Goal: Ask a question: Ask a question

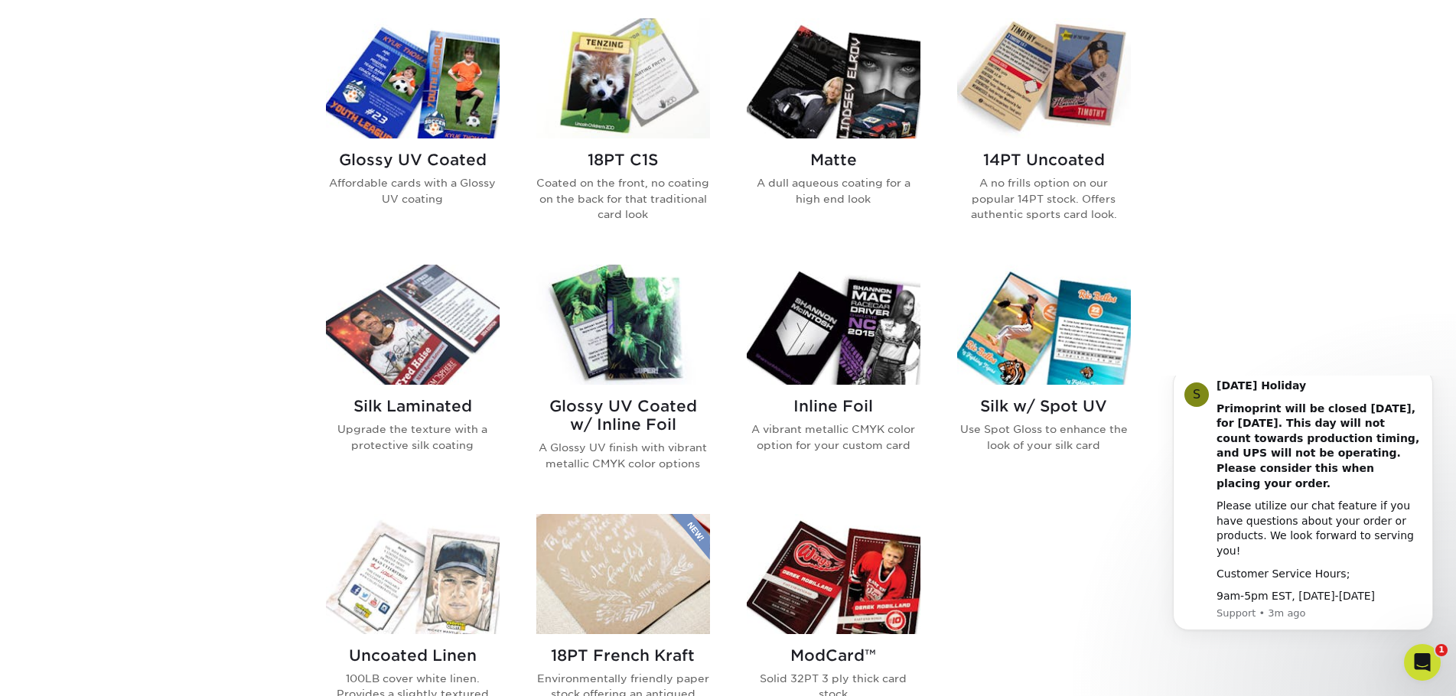
scroll to position [765, 0]
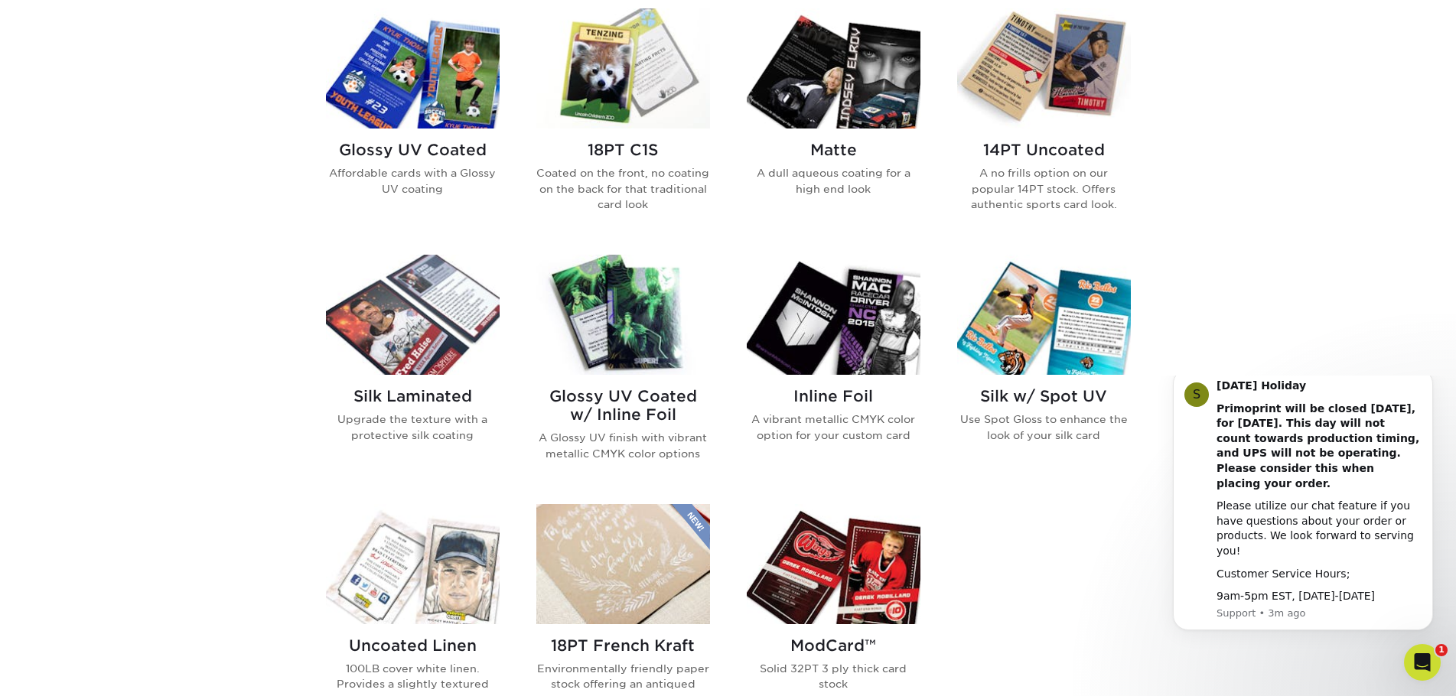
click at [1077, 147] on h2 "14PT Uncoated" at bounding box center [1044, 150] width 174 height 18
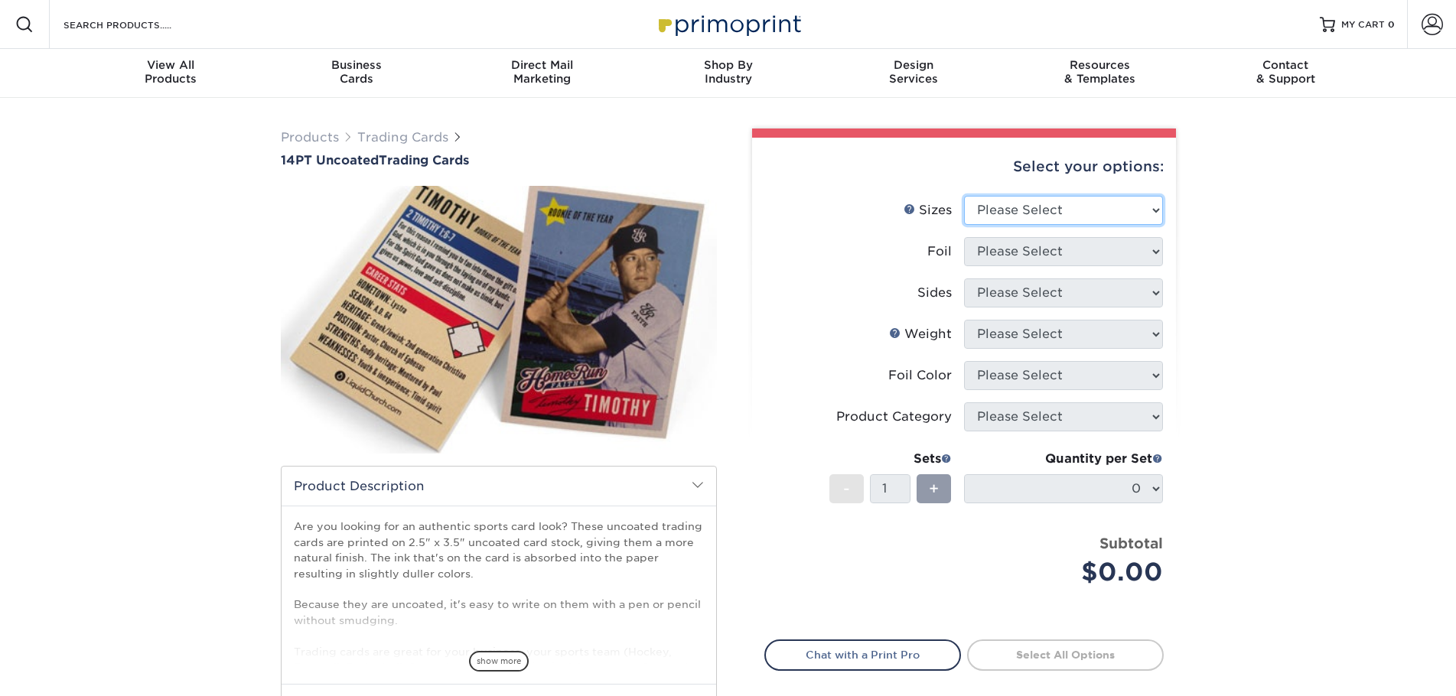
click at [1003, 214] on select "Please Select 2.5" x 3.5"" at bounding box center [1063, 210] width 199 height 29
select select "2.50x3.50"
click at [964, 196] on select "Please Select 2.5" x 3.5"" at bounding box center [1063, 210] width 199 height 29
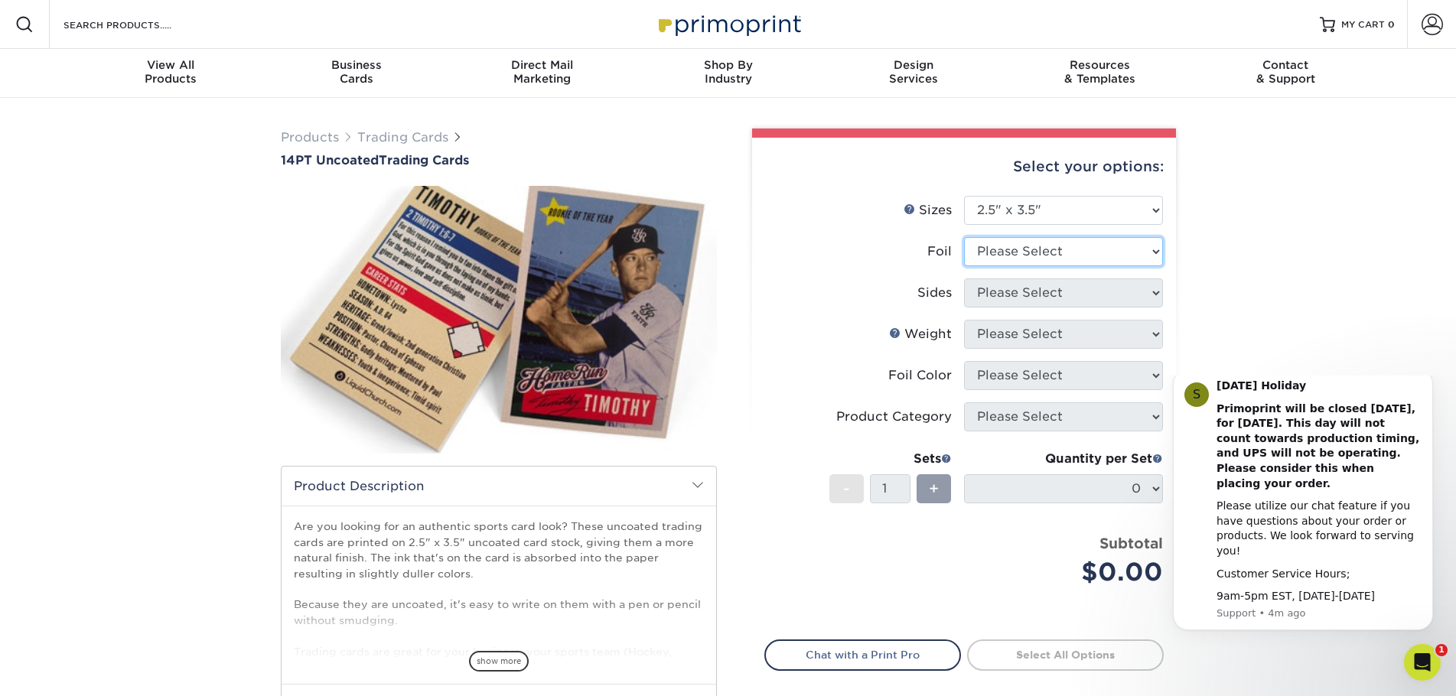
click at [1007, 259] on select "Please Select Yes No" at bounding box center [1063, 251] width 199 height 29
select select "1"
click at [964, 237] on select "Please Select Yes No" at bounding box center [1063, 251] width 199 height 29
click at [1015, 293] on select "Please Select Print Both Sides - Foil Both Sides Print Both Sides - Foil Front …" at bounding box center [1063, 293] width 199 height 29
select select "e9e9dfb3-fba1-4d60-972c-fd9ca5904d33"
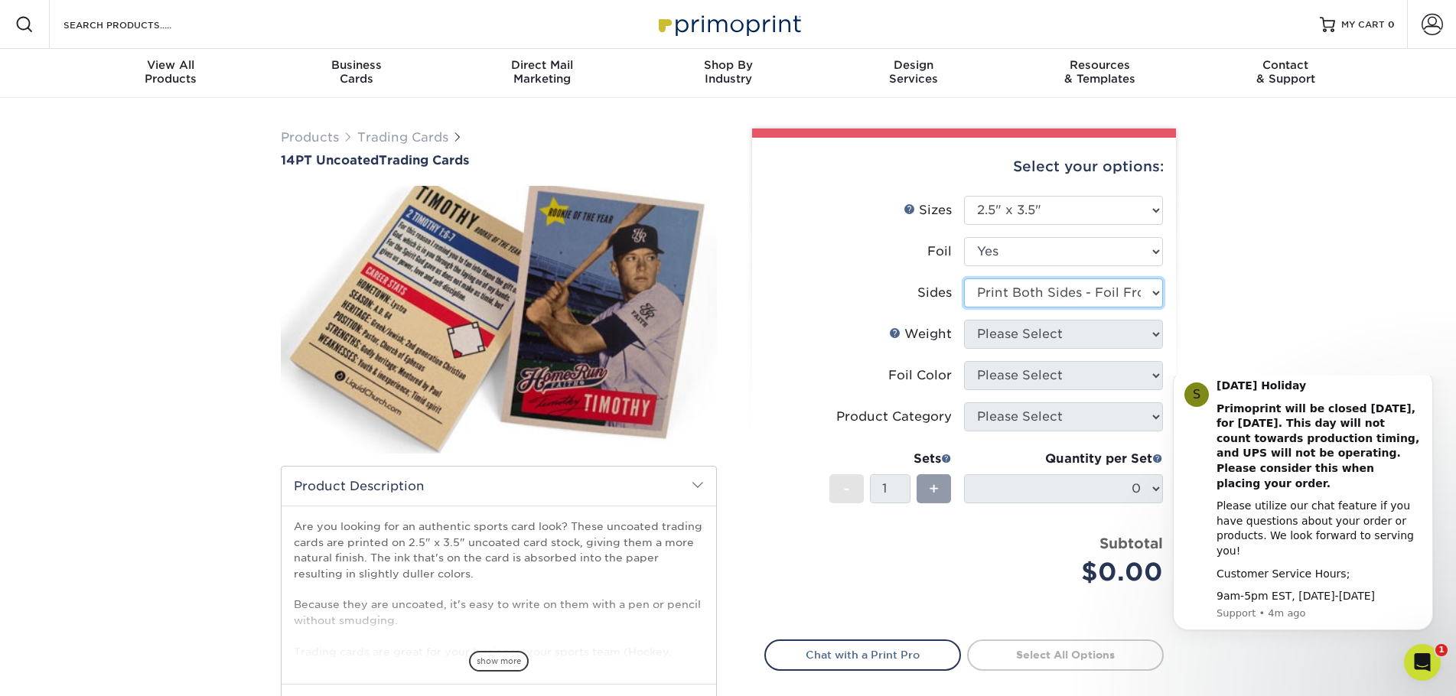
click at [964, 279] on select "Please Select Print Both Sides - Foil Both Sides Print Both Sides - Foil Front …" at bounding box center [1063, 293] width 199 height 29
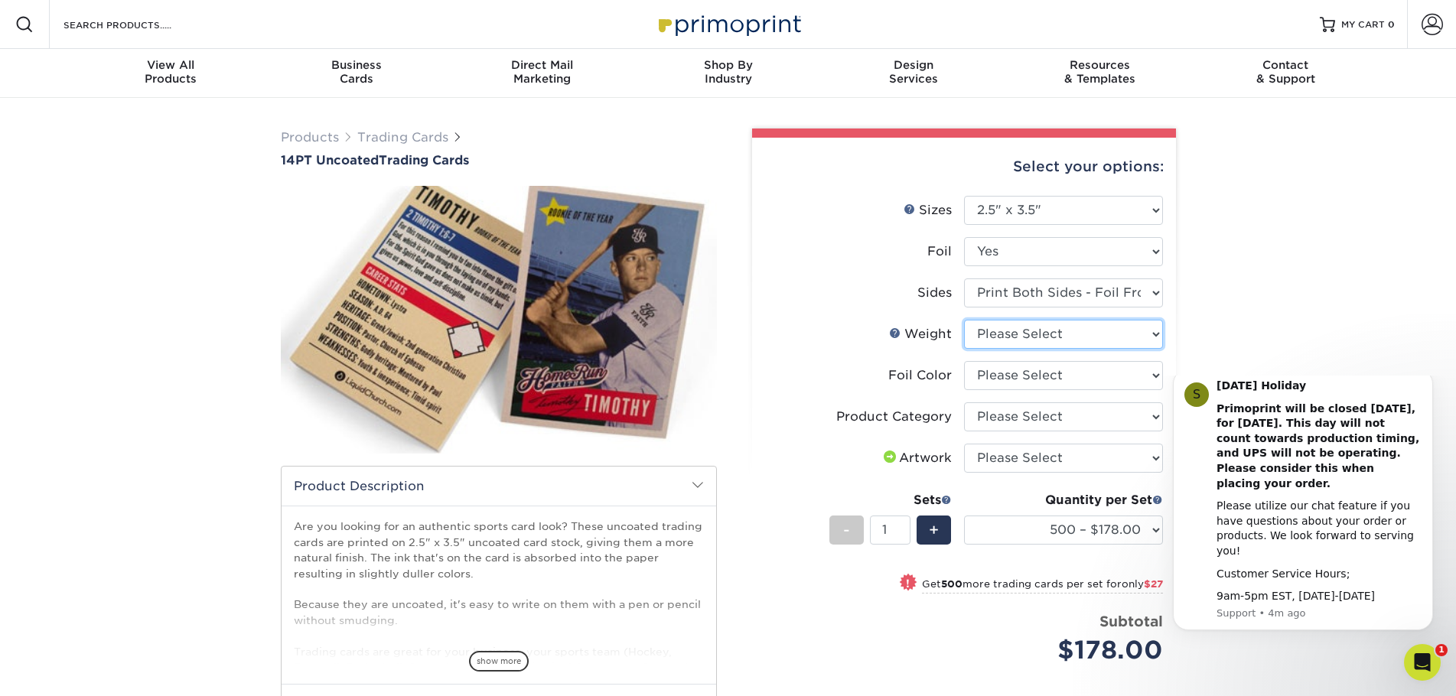
click at [1007, 332] on select "Please Select 14PT Uncoated" at bounding box center [1063, 334] width 199 height 29
select select "14PT Uncoated"
click at [964, 320] on select "Please Select 14PT Uncoated" at bounding box center [1063, 334] width 199 height 29
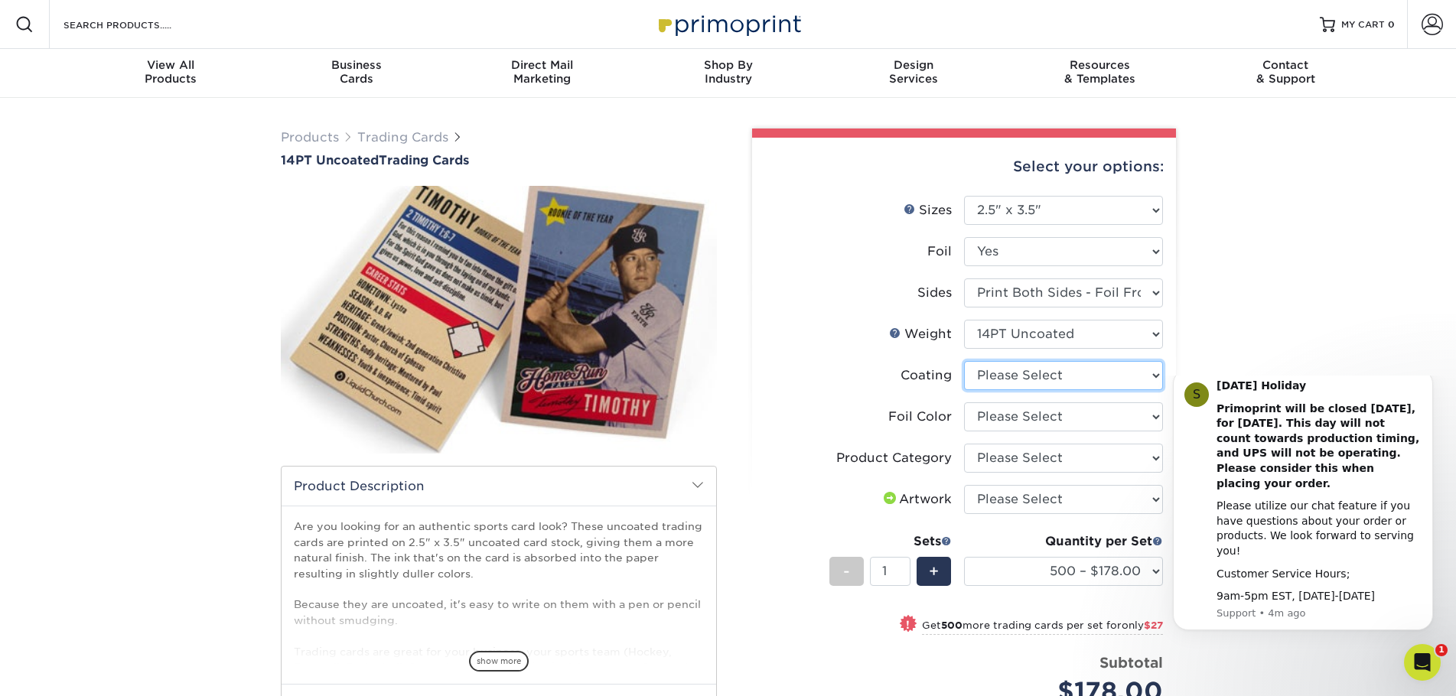
click at [1016, 378] on select at bounding box center [1063, 375] width 199 height 29
select select "3e7618de-abca-4bda-9f97-8b9129e913d8"
click at [964, 361] on select at bounding box center [1063, 375] width 199 height 29
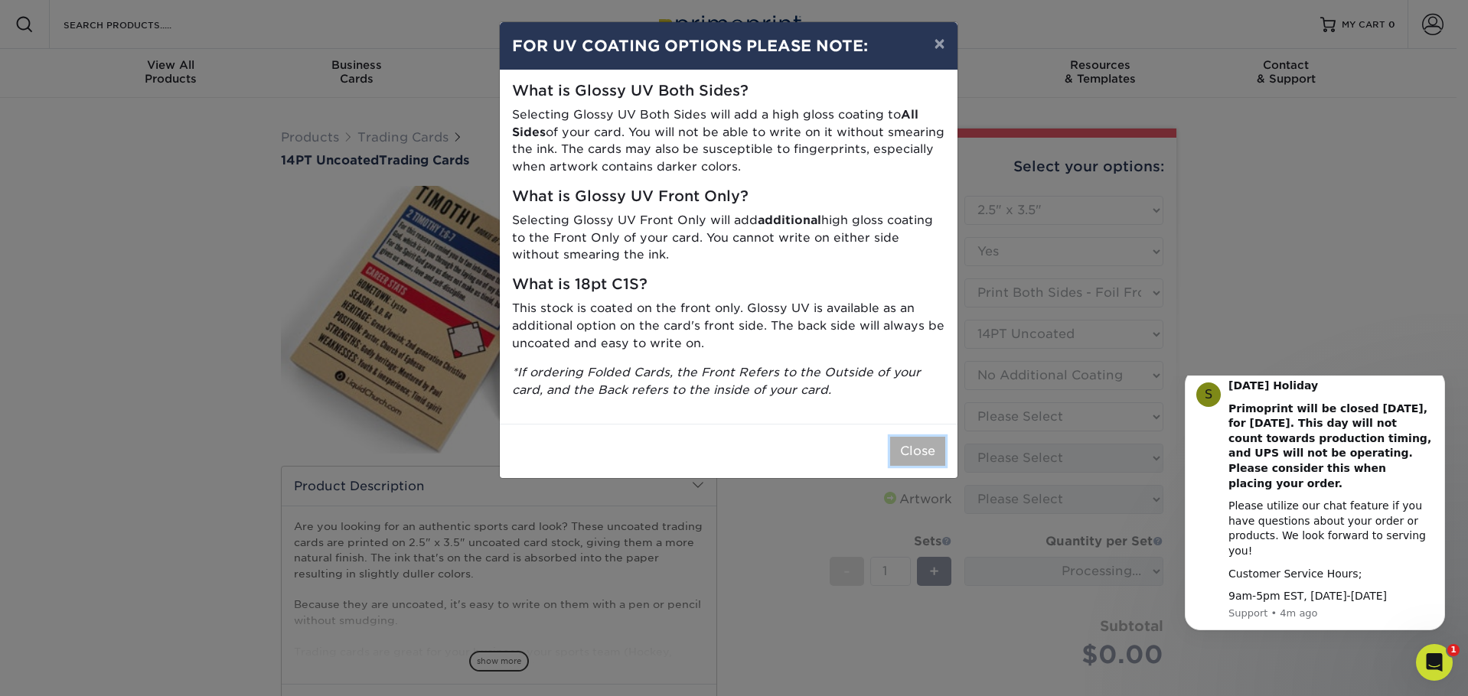
click at [908, 452] on button "Close" at bounding box center [917, 451] width 55 height 29
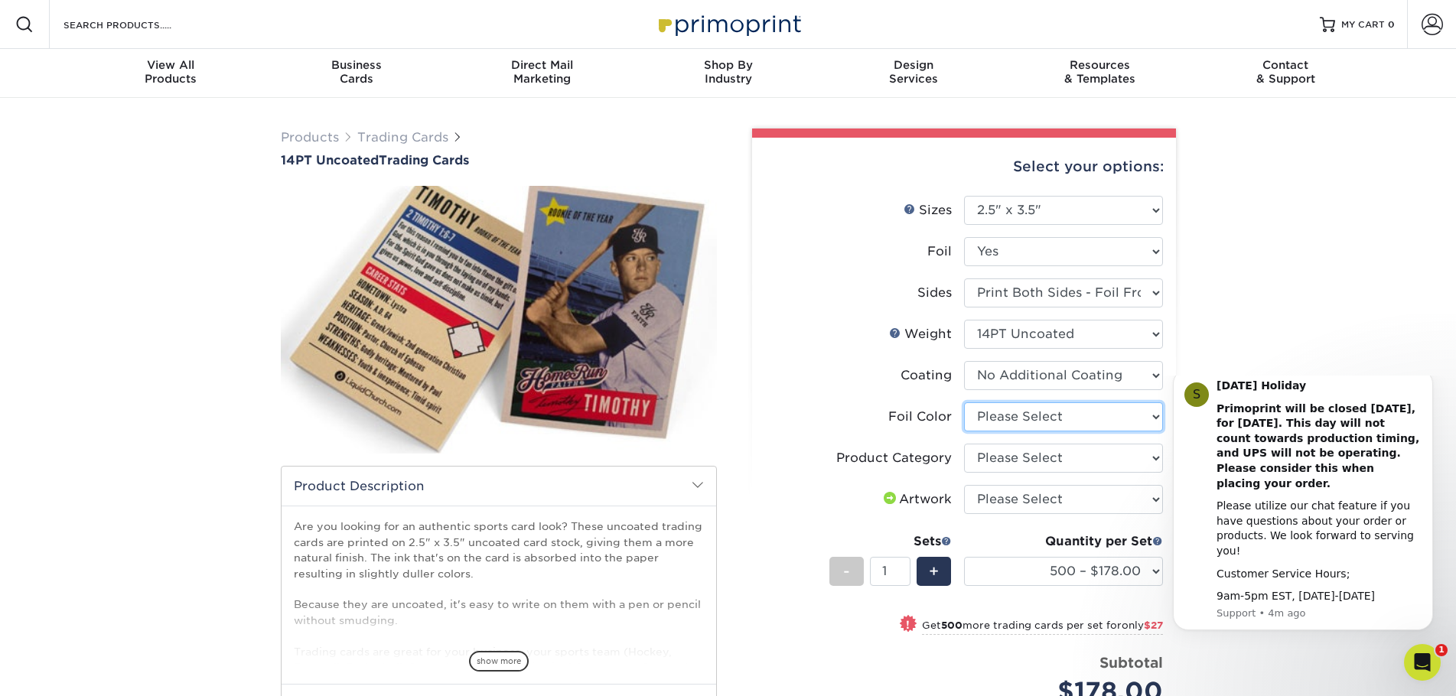
click at [1044, 420] on select "Please Select Silver Foil Rose Gold Foil Red Foil Gold Foil Copper Foil Black F…" at bounding box center [1063, 417] width 199 height 29
select select "acffa4a5-22f9-4585-ba3f-0adaa54b8c85"
click at [964, 403] on select "Please Select Silver Foil Rose Gold Foil Red Foil Gold Foil Copper Foil Black F…" at bounding box center [1063, 417] width 199 height 29
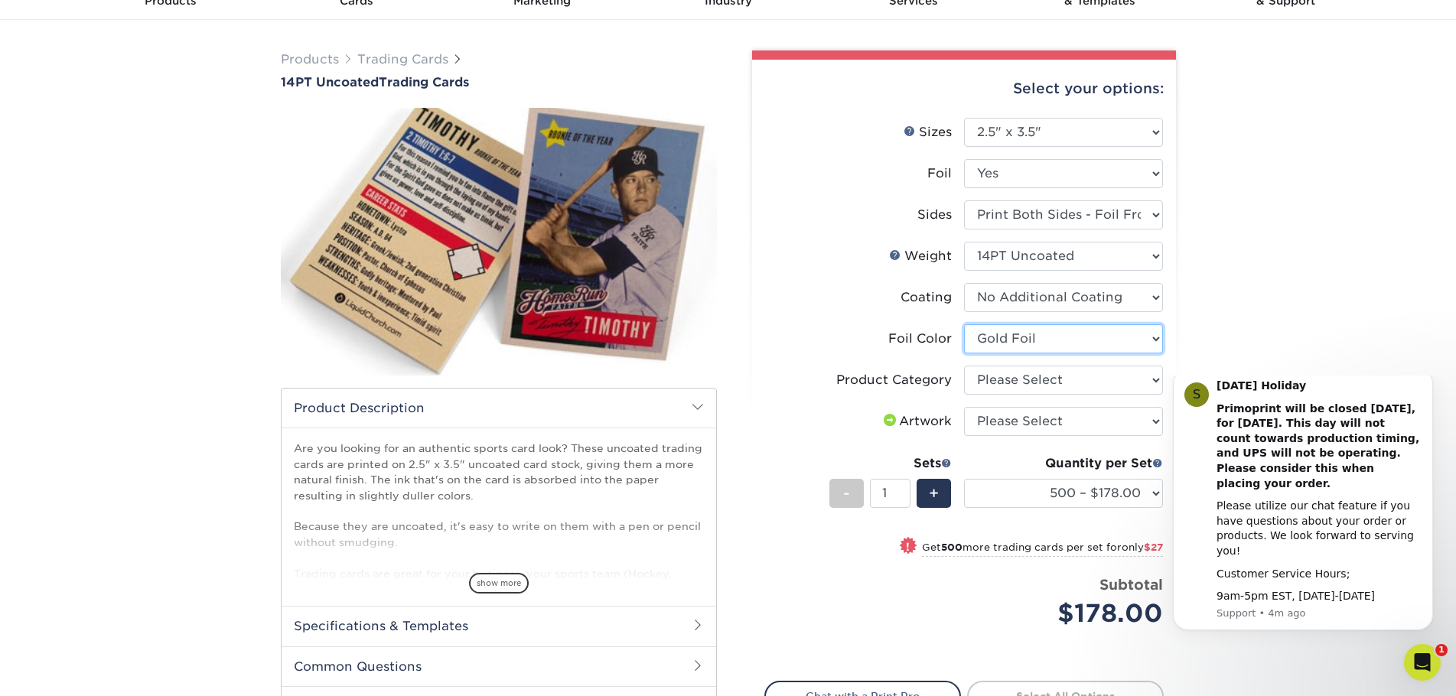
scroll to position [153, 0]
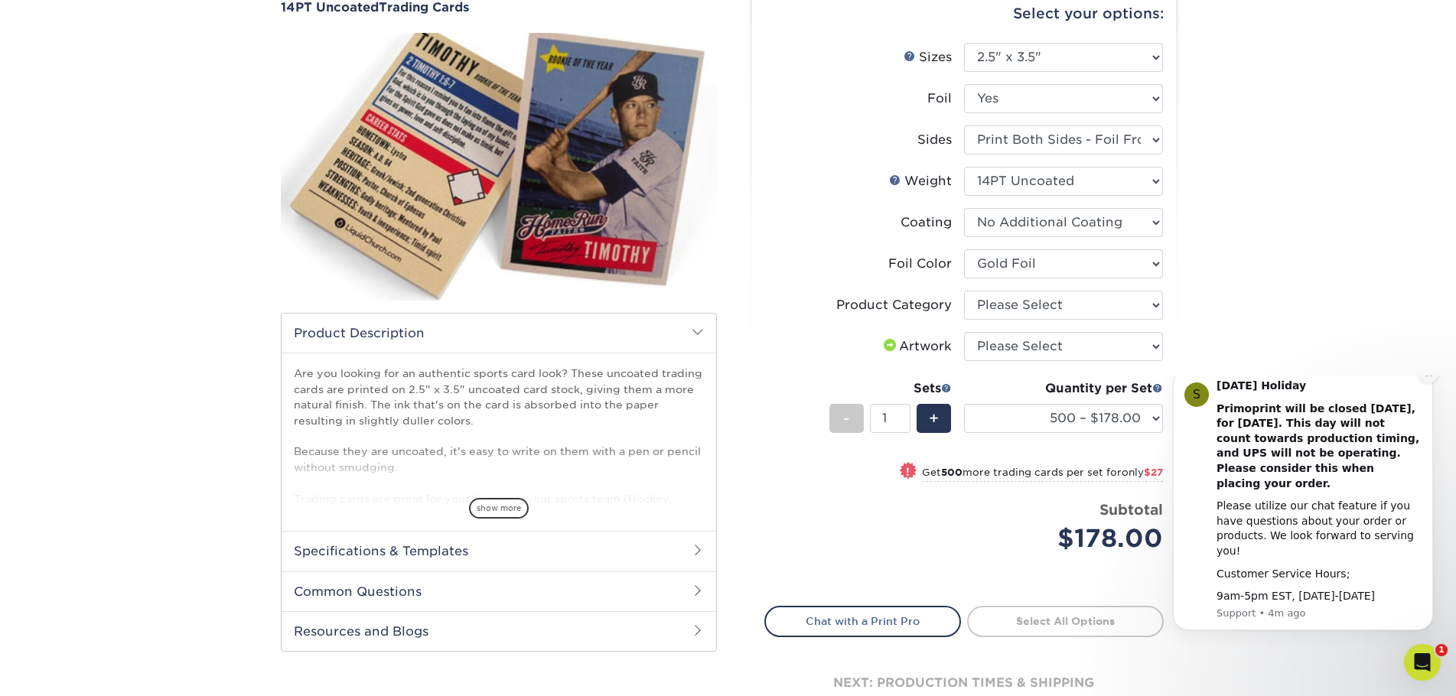
click at [1432, 383] on button "Dismiss notification" at bounding box center [1429, 374] width 20 height 20
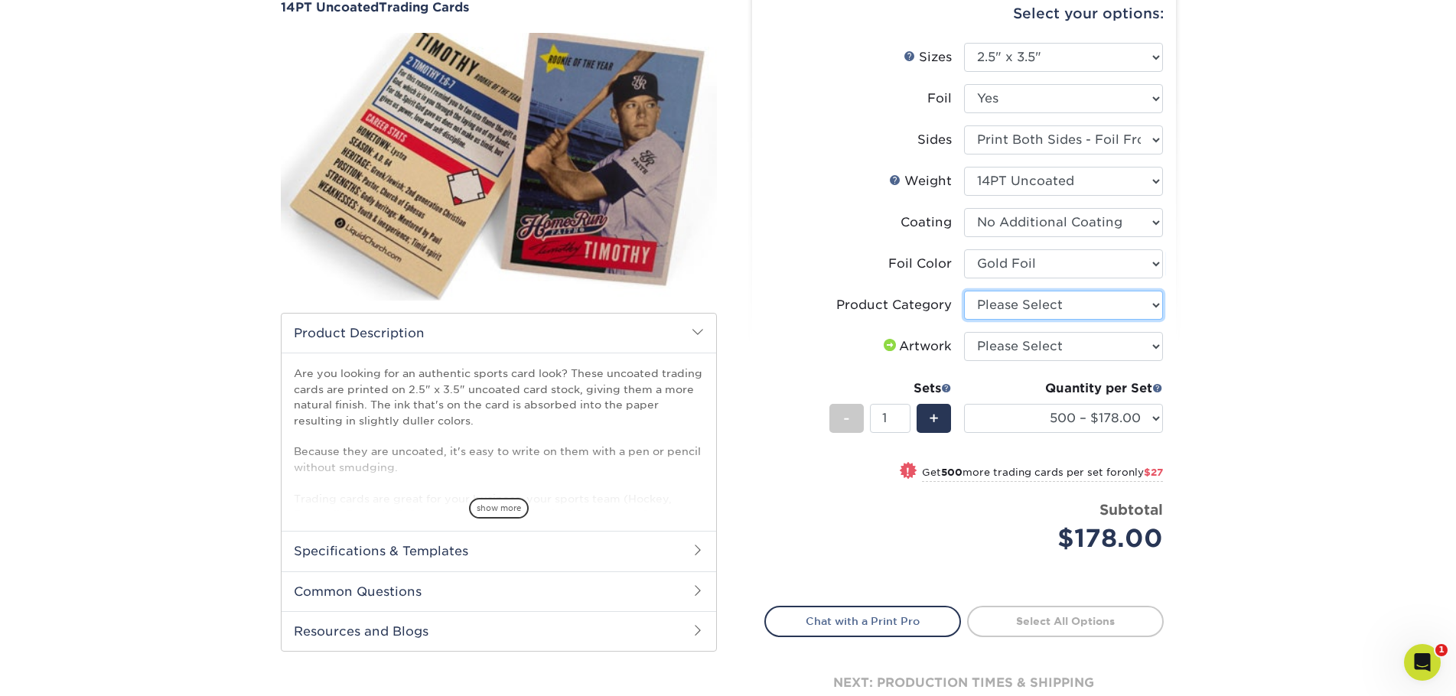
click at [1055, 308] on select "Please Select Trading Cards" at bounding box center [1063, 305] width 199 height 29
select select "c2f9bce9-36c2-409d-b101-c29d9d031e18"
click at [964, 291] on select "Please Select Trading Cards" at bounding box center [1063, 305] width 199 height 29
click at [1046, 345] on select "Please Select I will upload files I need a design - $100" at bounding box center [1063, 346] width 199 height 29
select select "upload"
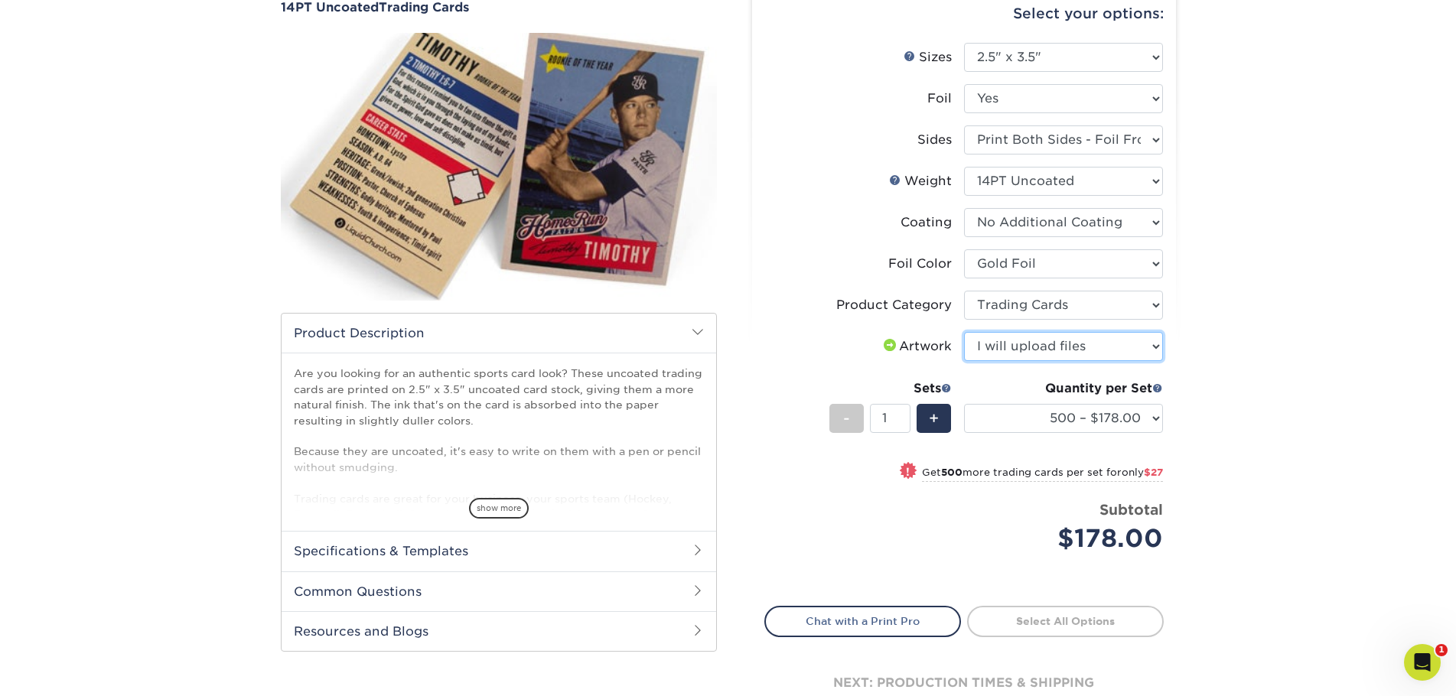
click at [964, 332] on select "Please Select I will upload files I need a design - $100" at bounding box center [1063, 346] width 199 height 29
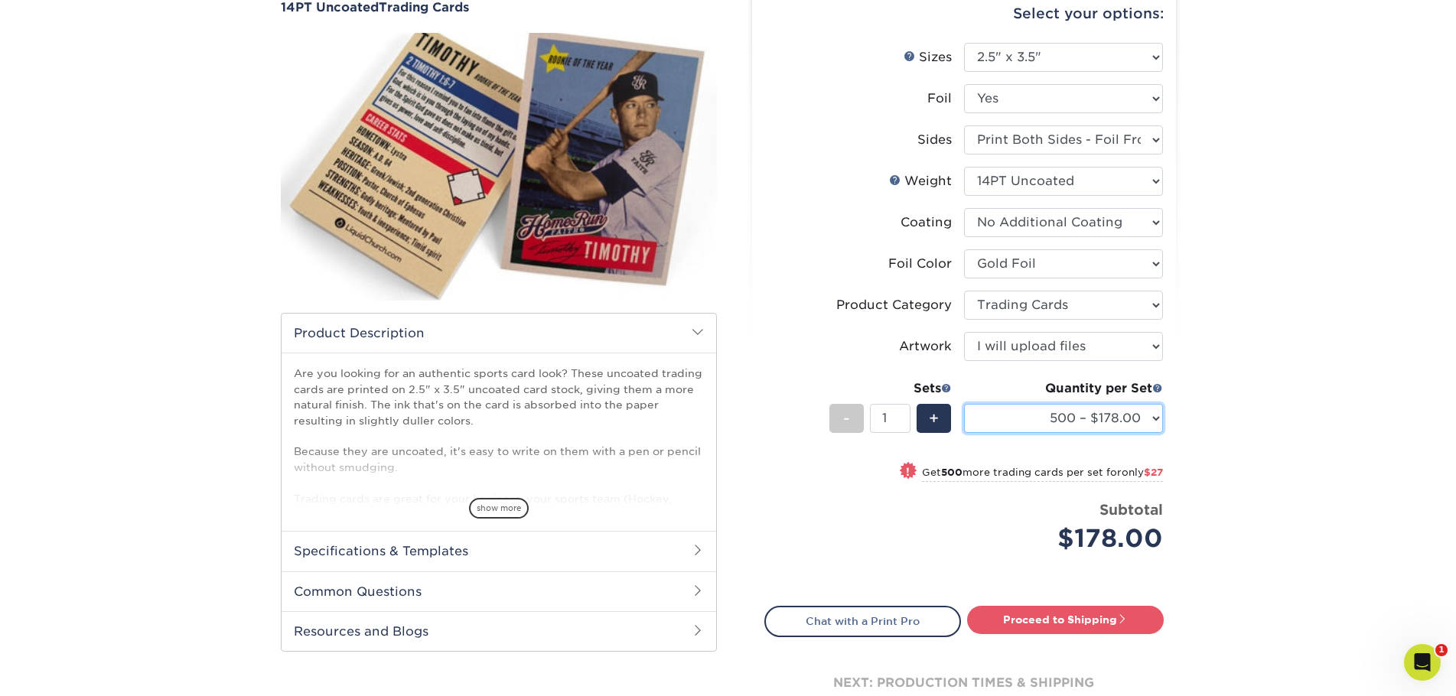
click at [1025, 419] on select "500 – $178.00 1000 – $205.00 2500 – $478.00 5000 – $908.00" at bounding box center [1063, 418] width 199 height 29
select select "1000 – $205.00"
click at [964, 404] on select "500 – $178.00 1000 – $205.00 2500 – $478.00 5000 – $908.00" at bounding box center [1063, 418] width 199 height 29
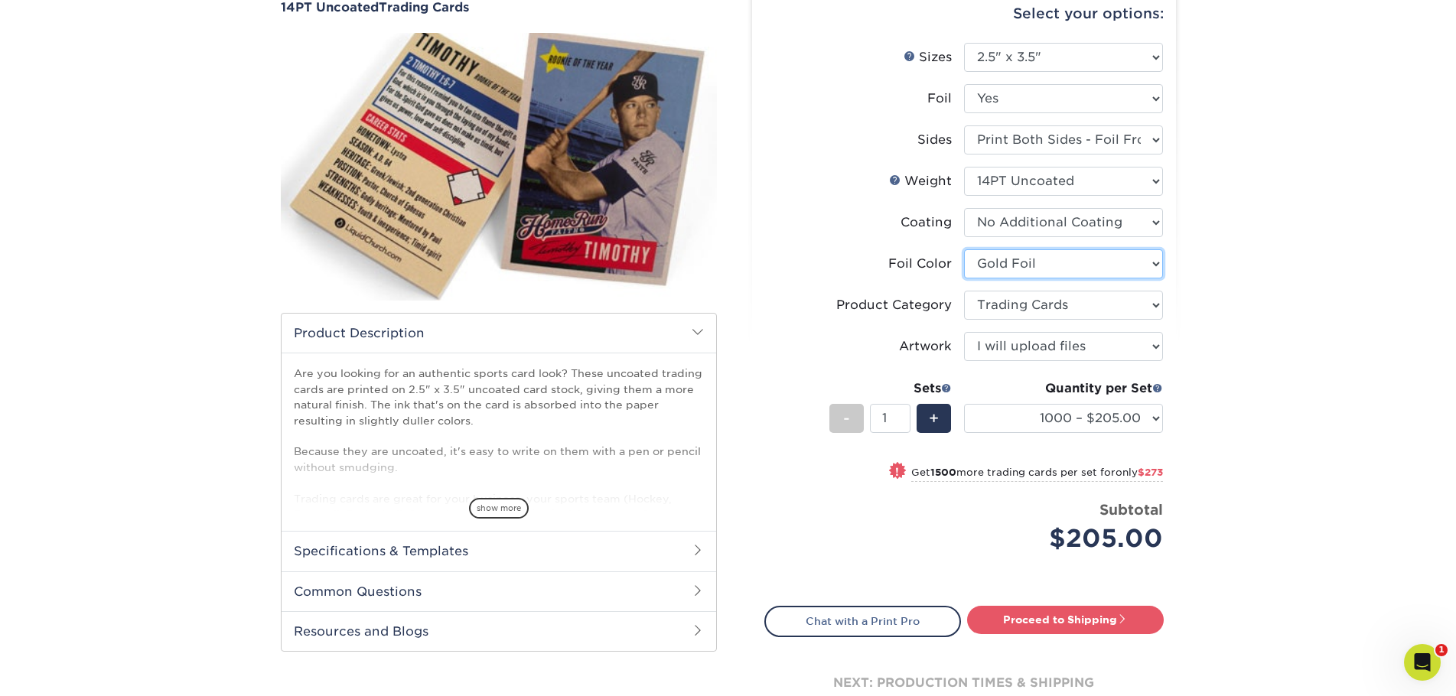
click at [1028, 263] on select "Please Select Silver Foil Rose Gold Foil Red Foil Gold Foil Copper Foil Black F…" at bounding box center [1063, 263] width 199 height 29
select select "-1"
click at [964, 249] on select "Please Select Silver Foil Rose Gold Foil Red Foil Gold Foil Copper Foil Black F…" at bounding box center [1063, 263] width 199 height 29
click at [1062, 143] on select "Please Select Print Both Sides - Foil Both Sides Print Both Sides - Foil Front …" at bounding box center [1063, 140] width 199 height 29
click at [1038, 148] on select "Please Select Print Both Sides - Foil Both Sides Print Both Sides - Foil Front …" at bounding box center [1063, 140] width 199 height 29
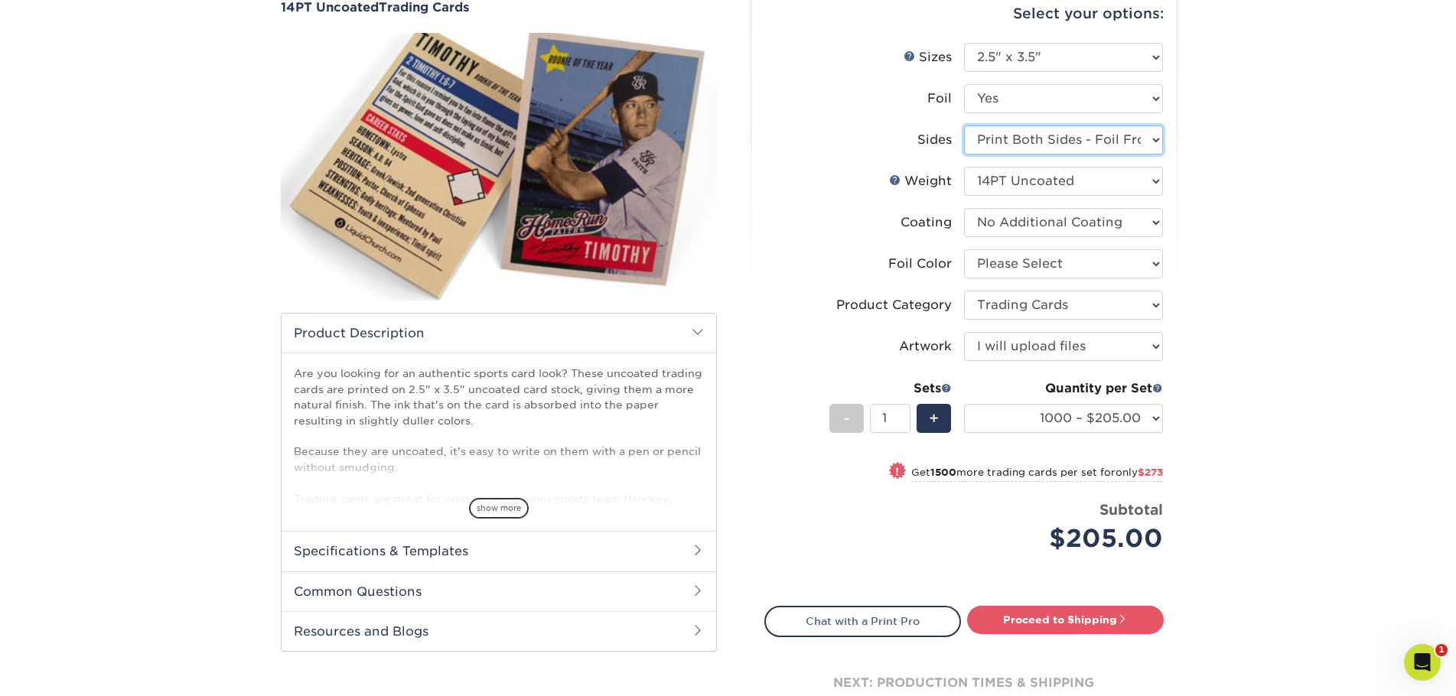
select select "-1"
click at [964, 126] on select "Please Select Print Both Sides - Foil Both Sides Print Both Sides - Foil Front …" at bounding box center [1063, 140] width 199 height 29
select select "-1"
select select
select select "-1"
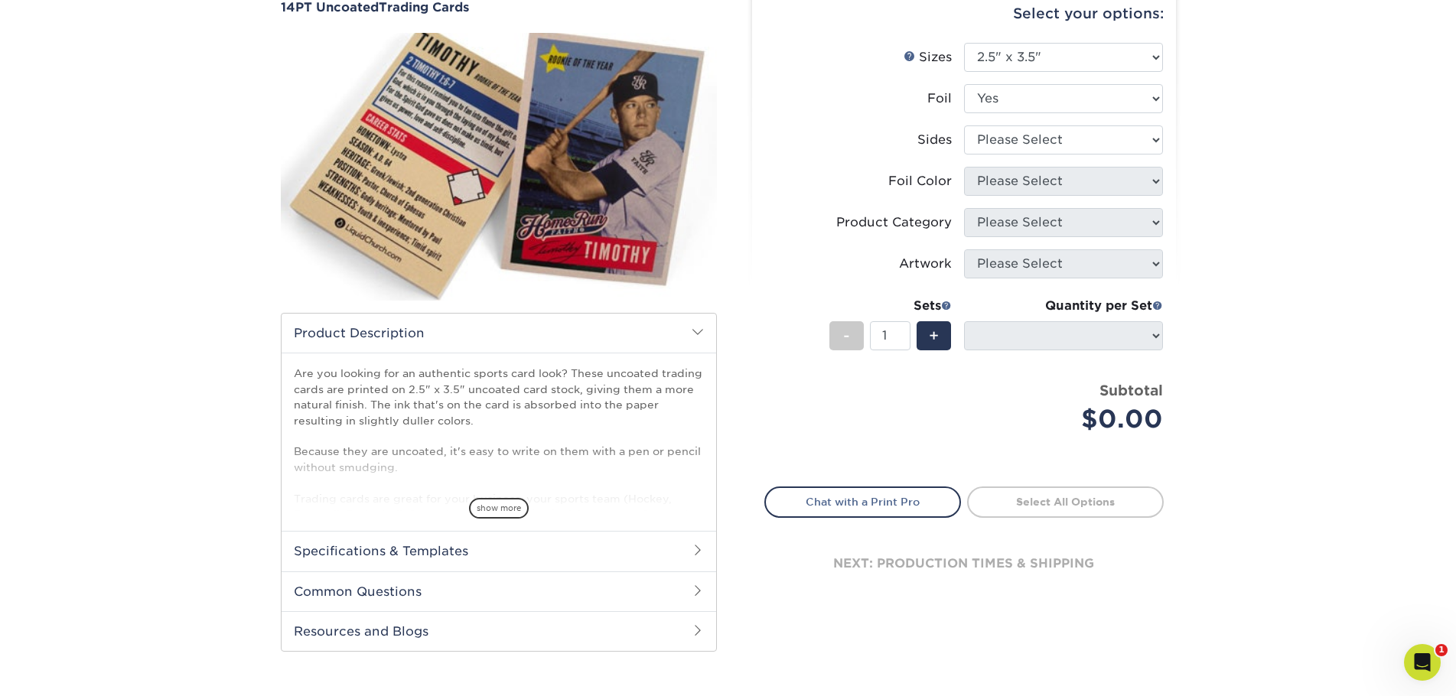
click at [1179, 155] on div "Select your options: Sizes Help Sizes Please Select 2.5" x 3.5" Foil Yes" at bounding box center [958, 323] width 459 height 695
click at [1055, 142] on select "Please Select Print Both Sides - Foil Both Sides Print Both Sides - Foil Front …" at bounding box center [1063, 140] width 199 height 29
select select "e9e9dfb3-fba1-4d60-972c-fd9ca5904d33"
click at [964, 126] on select "Please Select Print Both Sides - Foil Both Sides Print Both Sides - Foil Front …" at bounding box center [1063, 140] width 199 height 29
select select "-1"
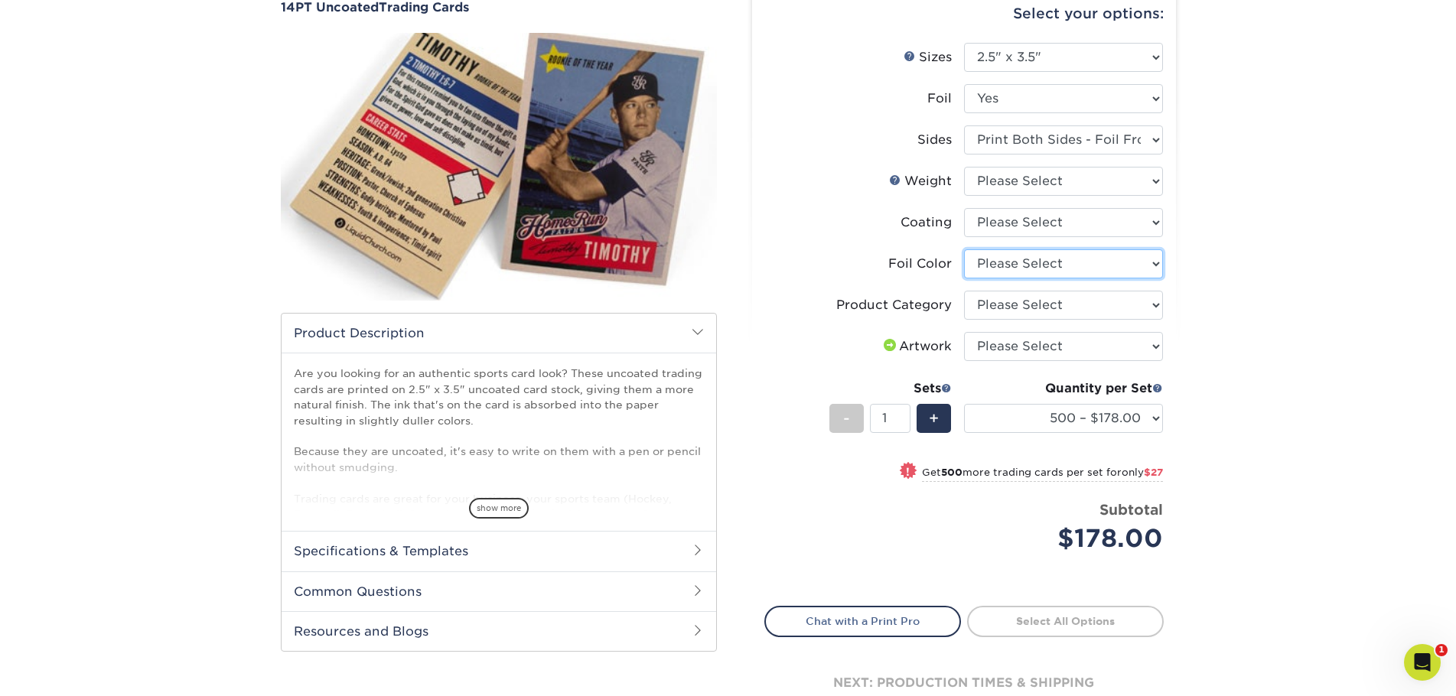
click at [1068, 269] on select "Please Select Silver Foil Rose Gold Foil Red Foil Gold Foil Copper Foil Black F…" at bounding box center [1063, 263] width 199 height 29
select select "f6b57705-51a7-4c3f-af19-88f31284f15c"
click at [964, 249] on select "Please Select Silver Foil Rose Gold Foil Red Foil Gold Foil Copper Foil Black F…" at bounding box center [1063, 263] width 199 height 29
click at [1308, 372] on div "Products Trading Cards 14PT Uncoated Trading Cards show more Templates" at bounding box center [728, 364] width 1456 height 839
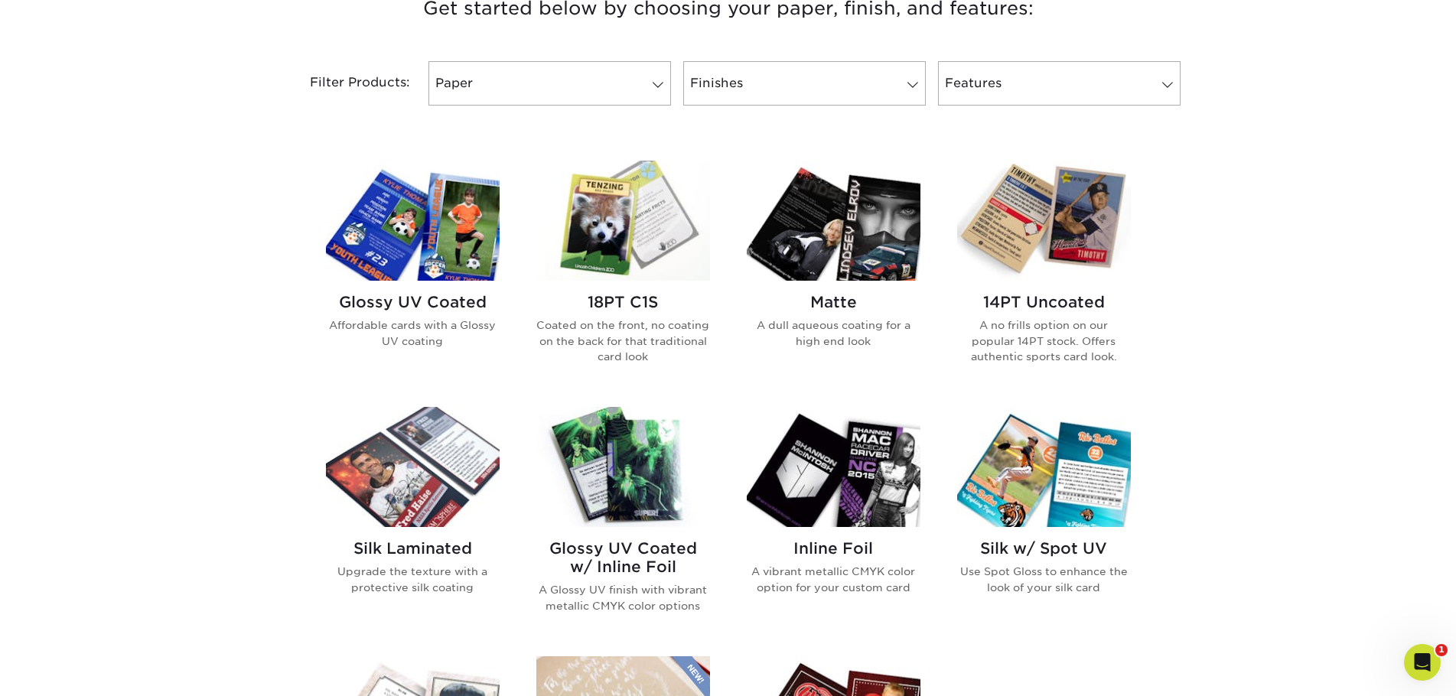
scroll to position [612, 0]
click at [831, 299] on h2 "Matte" at bounding box center [834, 303] width 174 height 18
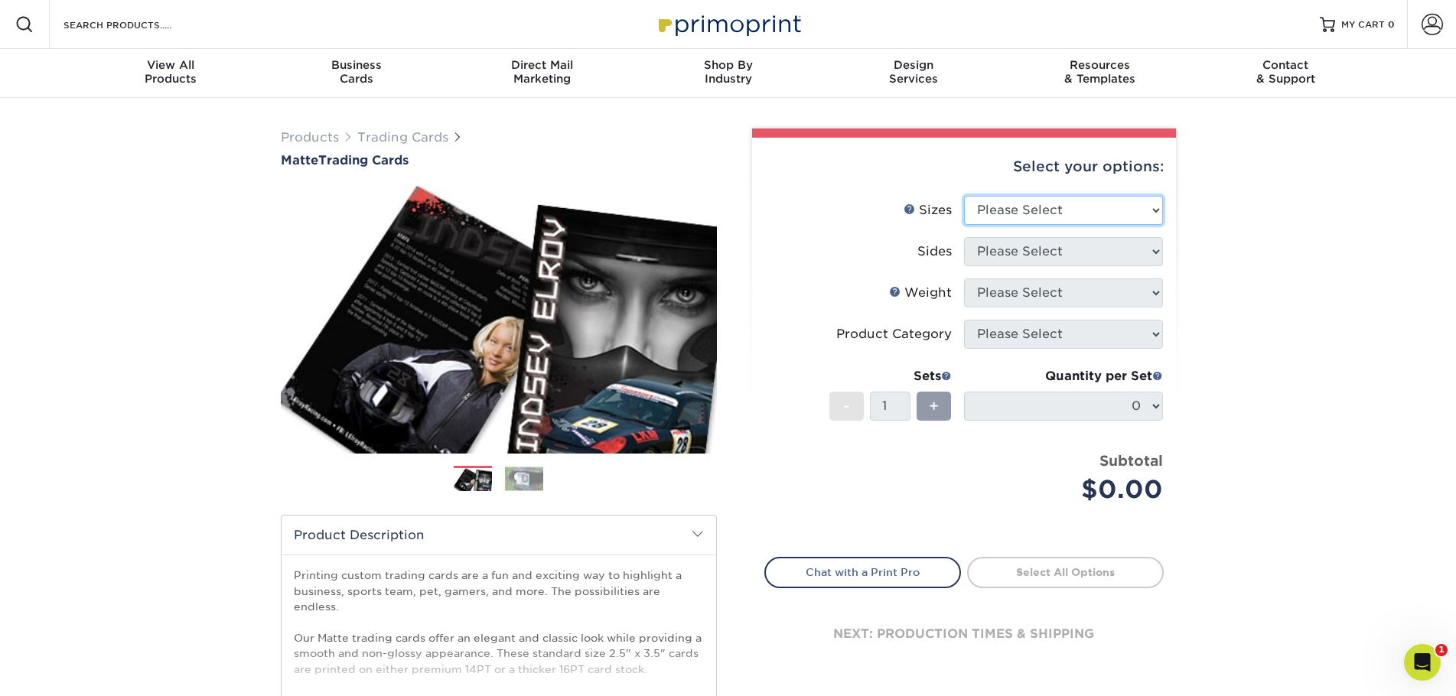
click at [1015, 205] on select "Please Select 2.5" x 3.5"" at bounding box center [1063, 210] width 199 height 29
select select "2.50x3.50"
click at [964, 196] on select "Please Select 2.5" x 3.5"" at bounding box center [1063, 210] width 199 height 29
click at [1020, 259] on select "Please Select Print Both Sides Print Front Only" at bounding box center [1063, 251] width 199 height 29
select select "13abbda7-1d64-4f25-8bb2-c179b224825d"
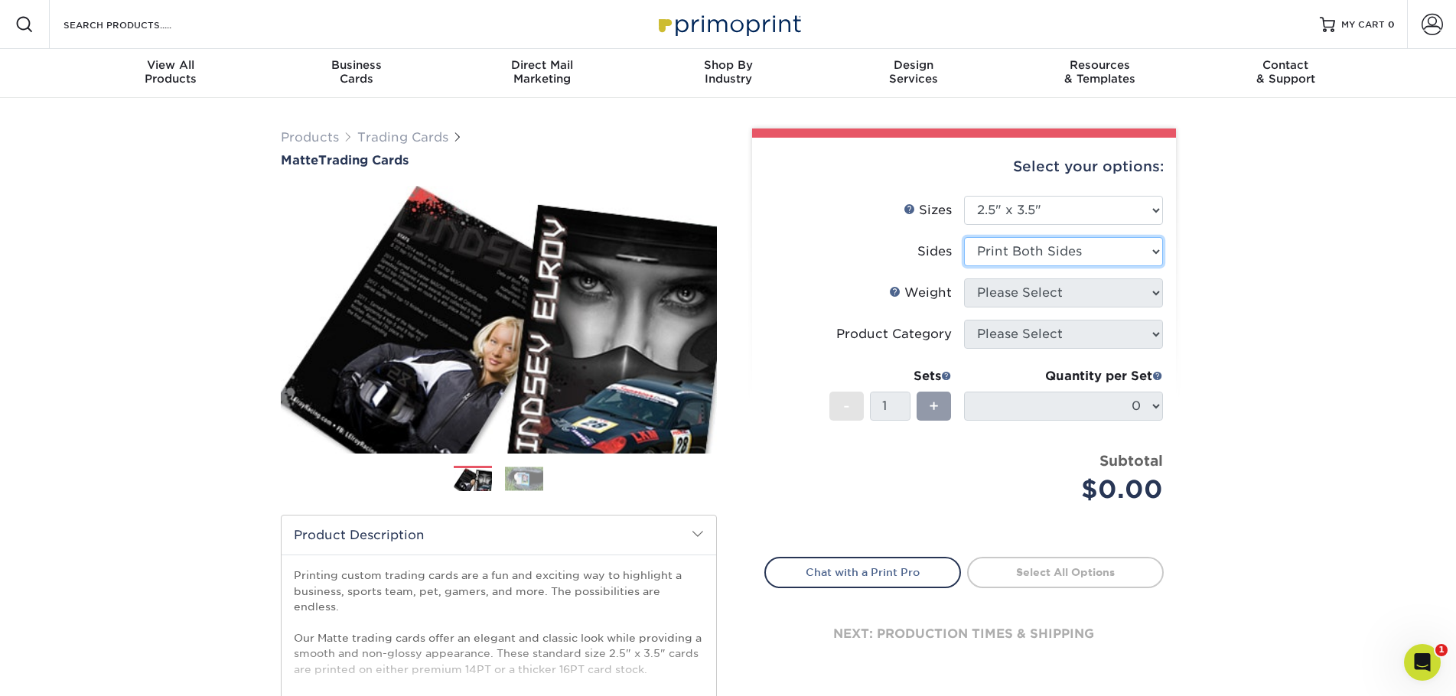
click at [964, 237] on select "Please Select Print Both Sides Print Front Only" at bounding box center [1063, 251] width 199 height 29
click at [1026, 295] on select "Please Select 16PT 14PT" at bounding box center [1063, 293] width 199 height 29
select select "16PT"
click at [964, 279] on select "Please Select 16PT 14PT" at bounding box center [1063, 293] width 199 height 29
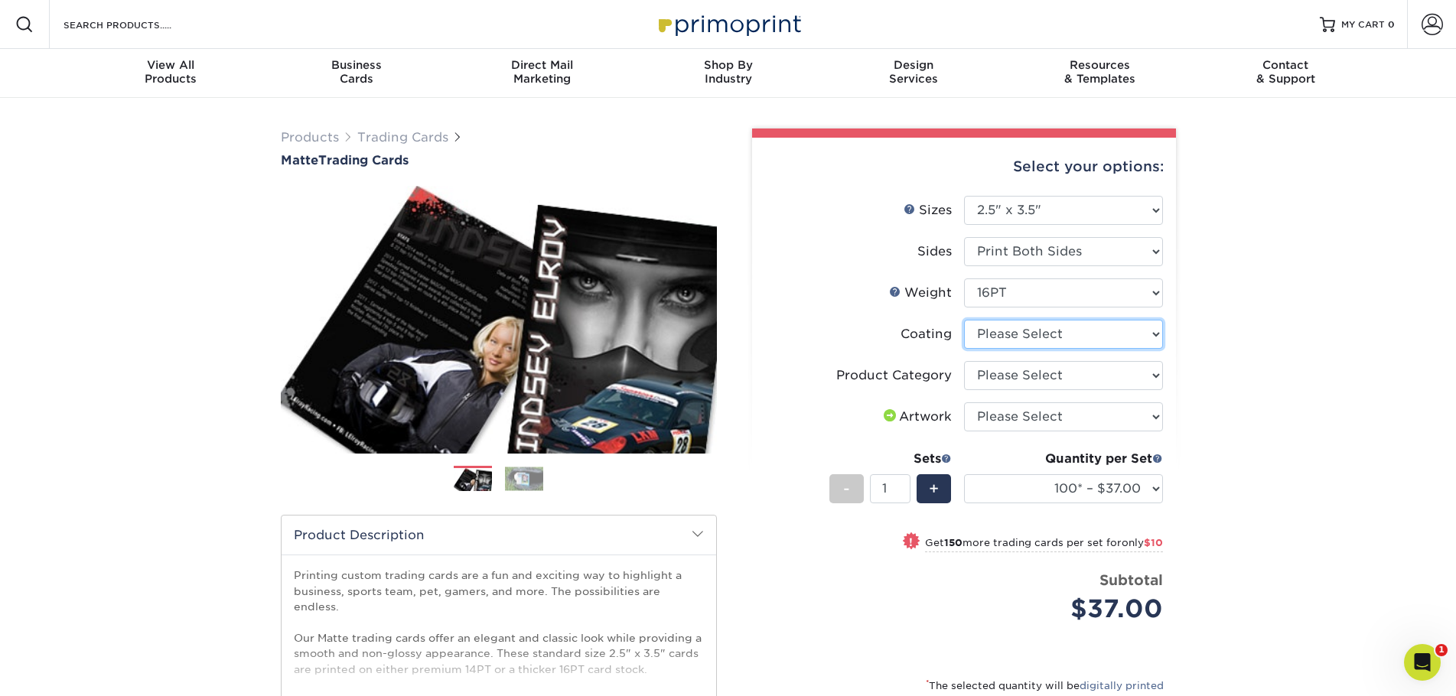
click at [1038, 340] on select at bounding box center [1063, 334] width 199 height 29
select select "121bb7b5-3b4d-429f-bd8d-bbf80e953313"
click at [964, 320] on select at bounding box center [1063, 334] width 199 height 29
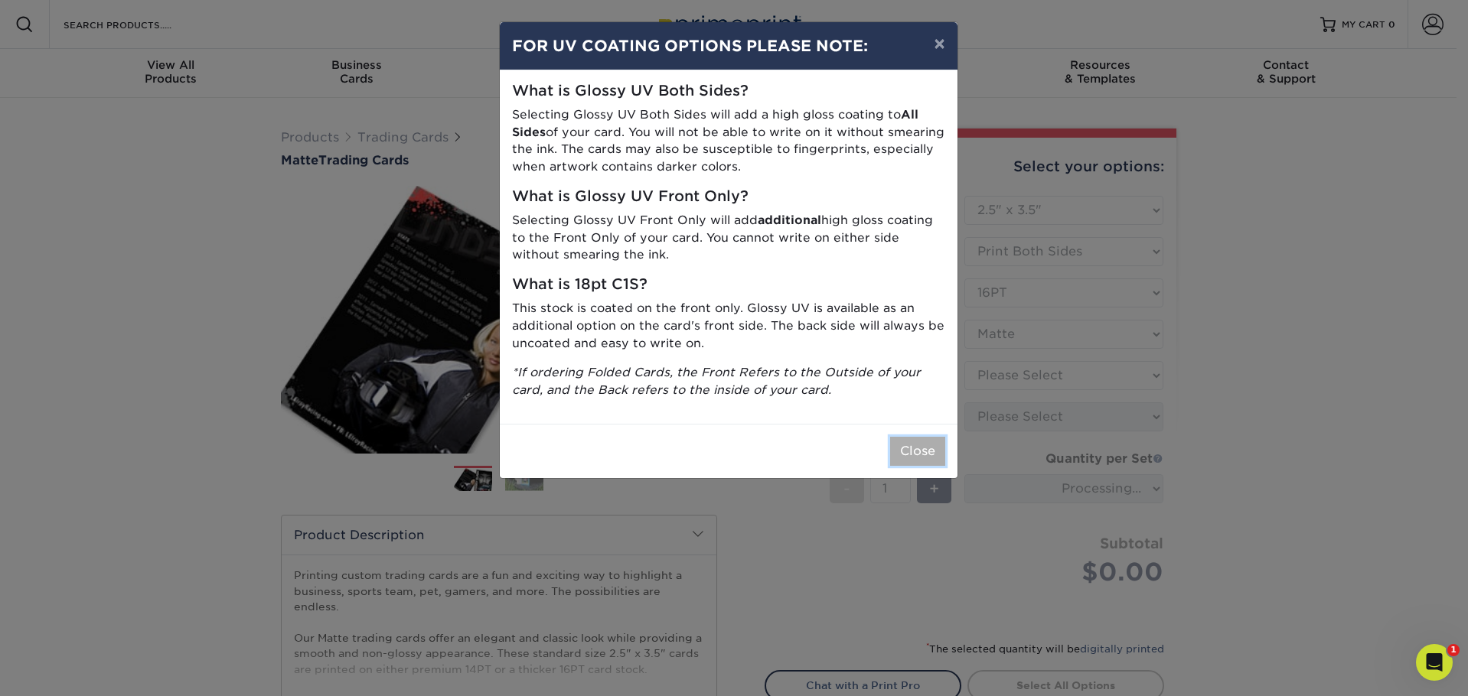
click at [901, 441] on button "Close" at bounding box center [917, 451] width 55 height 29
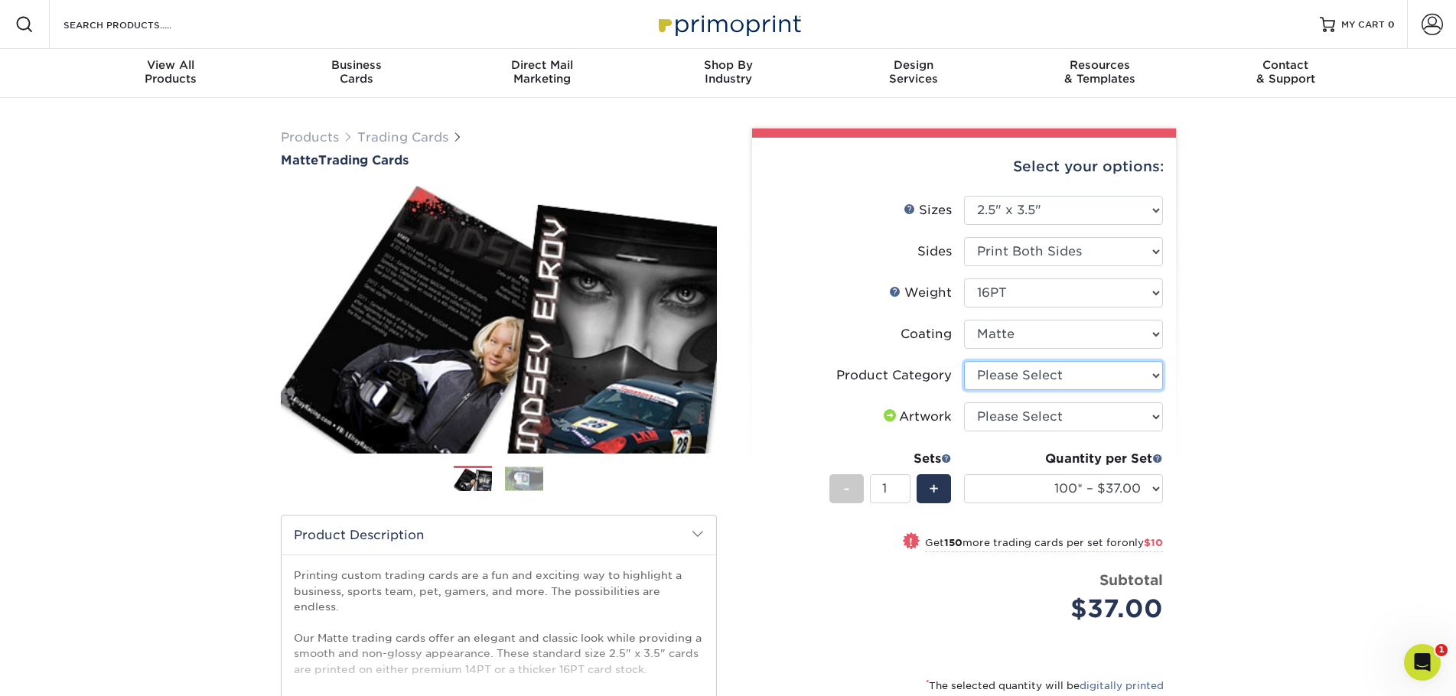
click at [1008, 378] on select "Please Select Trading Cards" at bounding box center [1063, 375] width 199 height 29
select select "c2f9bce9-36c2-409d-b101-c29d9d031e18"
click at [964, 361] on select "Please Select Trading Cards" at bounding box center [1063, 375] width 199 height 29
click at [1016, 416] on select "Please Select I will upload files I need a design - $100" at bounding box center [1063, 417] width 199 height 29
select select "upload"
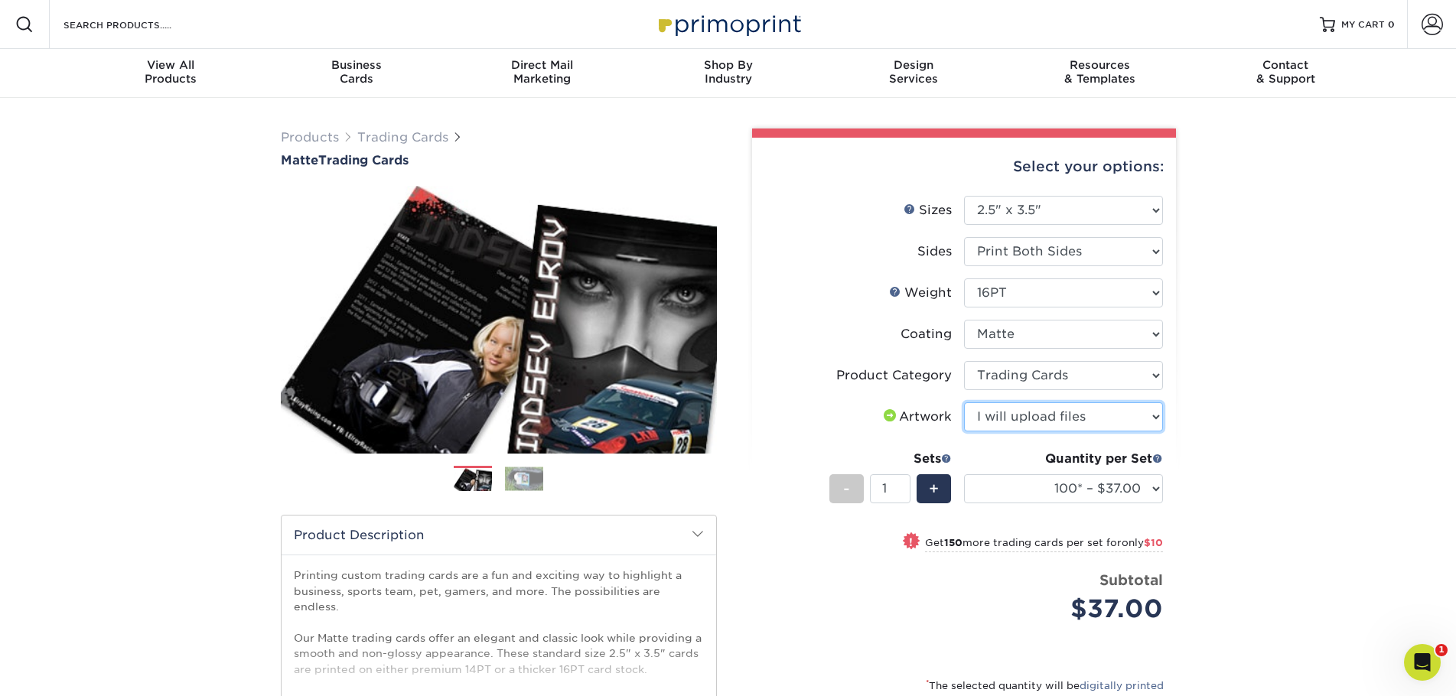
click at [964, 403] on select "Please Select I will upload files I need a design - $100" at bounding box center [1063, 417] width 199 height 29
click at [1025, 497] on select "100* – $37.00 250* – $47.00 500* – $58.00 1000 – $71.00 2500 – $141.00 5000 – $…" at bounding box center [1063, 488] width 199 height 29
click at [964, 474] on select "100* – $37.00 250* – $47.00 500* – $58.00 1000 – $71.00 2500 – $141.00 5000 – $…" at bounding box center [1063, 488] width 199 height 29
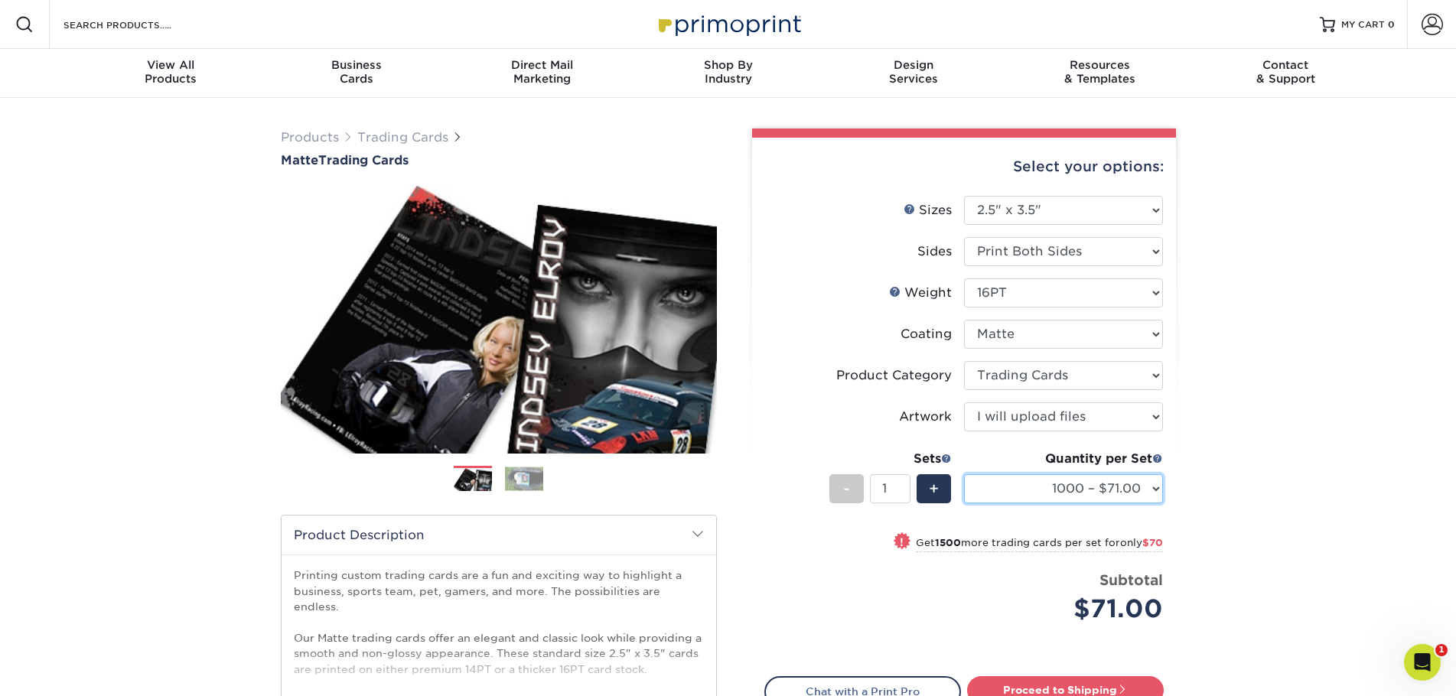
click at [1126, 480] on select "100* – $37.00 250* – $47.00 500* – $58.00 1000 – $71.00 2500 – $141.00 5000 – $…" at bounding box center [1063, 488] width 199 height 29
click at [964, 474] on select "100* – $37.00 250* – $47.00 500* – $58.00 1000 – $71.00 2500 – $141.00 5000 – $…" at bounding box center [1063, 488] width 199 height 29
click at [1073, 494] on select "100* – $37.00 250* – $47.00 500* – $58.00 1000 – $71.00 2500 – $141.00 5000 – $…" at bounding box center [1063, 488] width 199 height 29
click at [964, 474] on select "100* – $37.00 250* – $47.00 500* – $58.00 1000 – $71.00 2500 – $141.00 5000 – $…" at bounding box center [1063, 488] width 199 height 29
click at [1245, 397] on div "Products Trading Cards Matte Trading Cards" at bounding box center [728, 506] width 1456 height 817
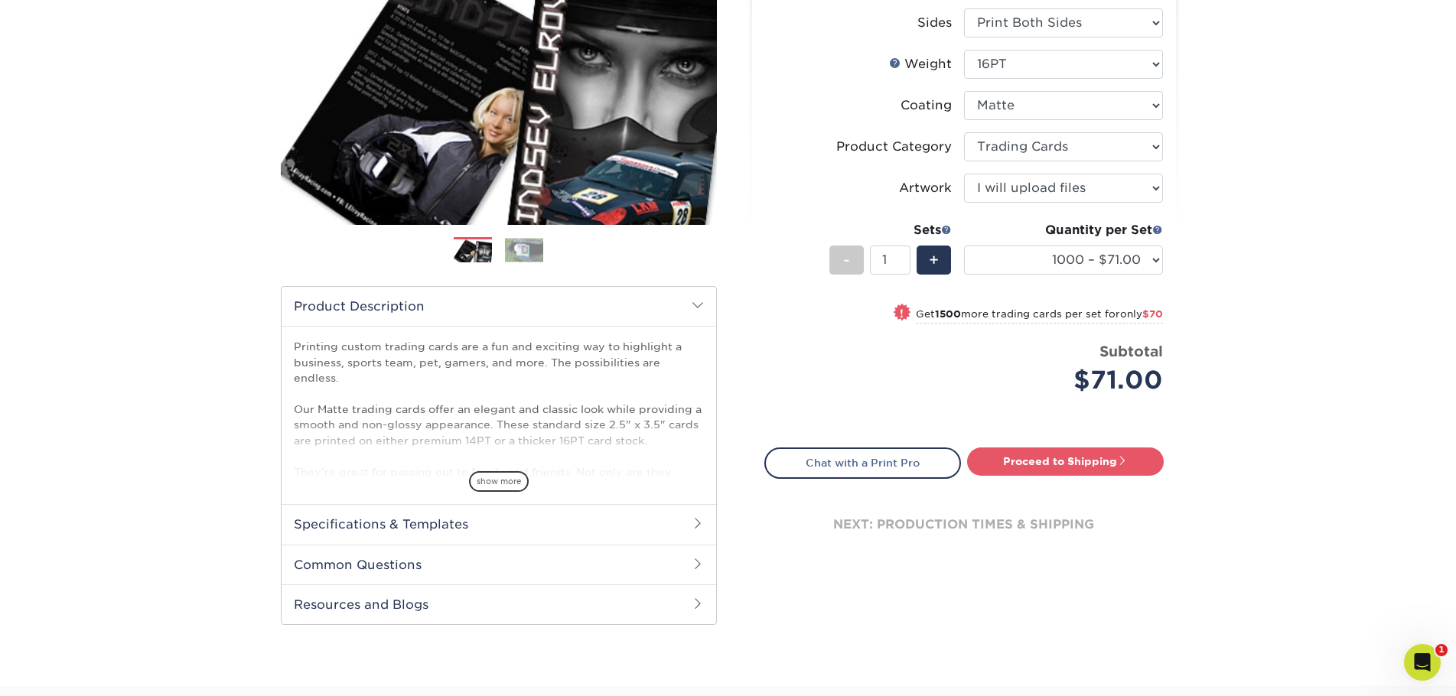
scroll to position [230, 0]
click at [1052, 258] on select "100* – $37.00 250* – $47.00 500* – $58.00 1000 – $71.00 2500 – $141.00 5000 – $…" at bounding box center [1063, 259] width 199 height 29
click at [964, 245] on select "100* – $37.00 250* – $47.00 500* – $58.00 1000 – $71.00 2500 – $141.00 5000 – $…" at bounding box center [1063, 259] width 199 height 29
click at [993, 311] on small "Get 1500 more trading cards per set for only $70" at bounding box center [1039, 315] width 247 height 15
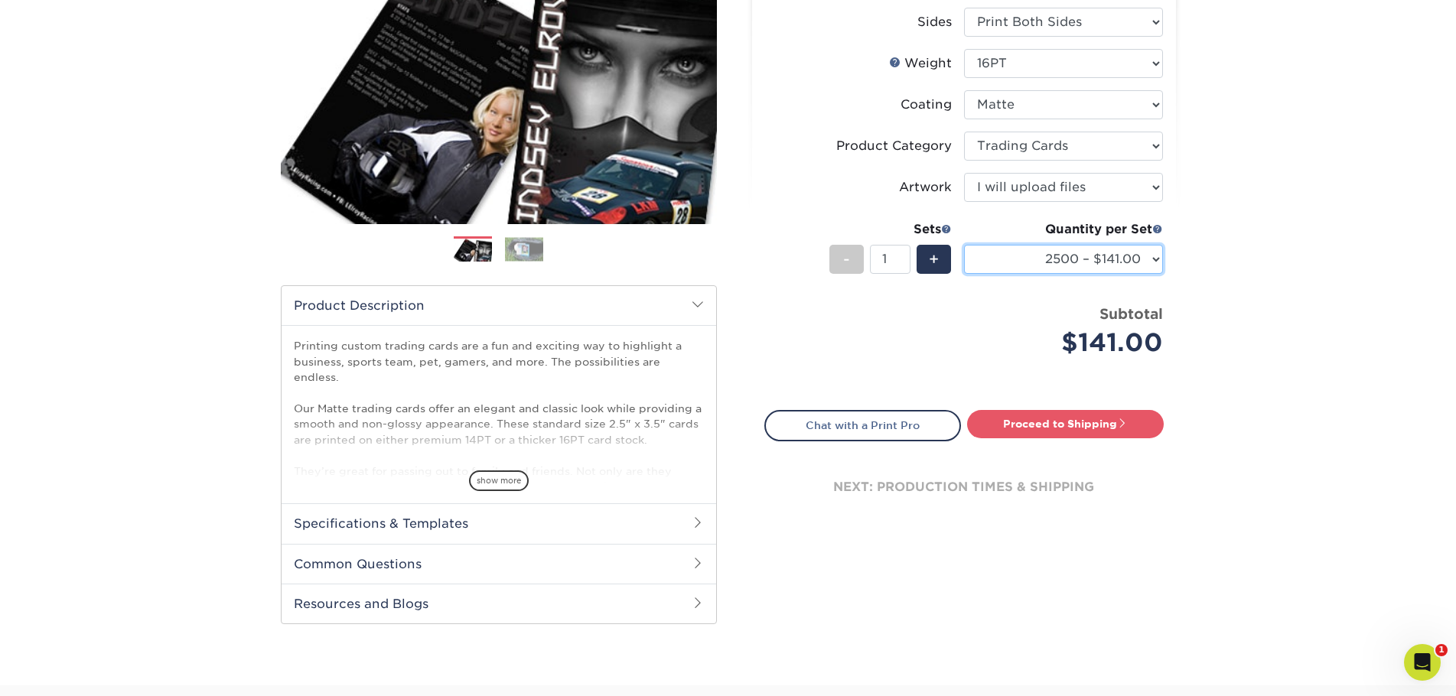
click at [1061, 256] on select "100* – $37.00 250* – $47.00 500* – $58.00 1000 – $71.00 2500 – $141.00 5000 – $…" at bounding box center [1063, 259] width 199 height 29
select select "1000 – $71.00"
click at [964, 245] on select "100* – $37.00 250* – $47.00 500* – $58.00 1000 – $71.00 2500 – $141.00 5000 – $…" at bounding box center [1063, 259] width 199 height 29
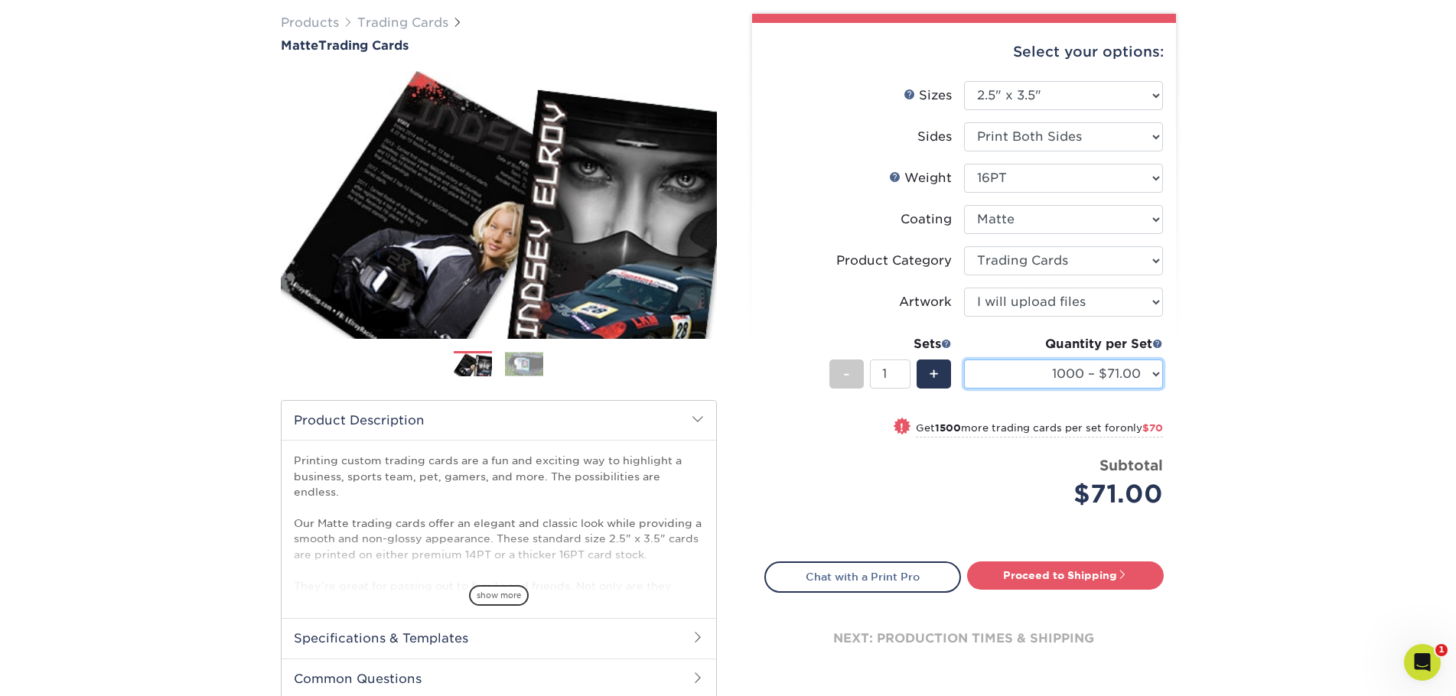
scroll to position [0, 0]
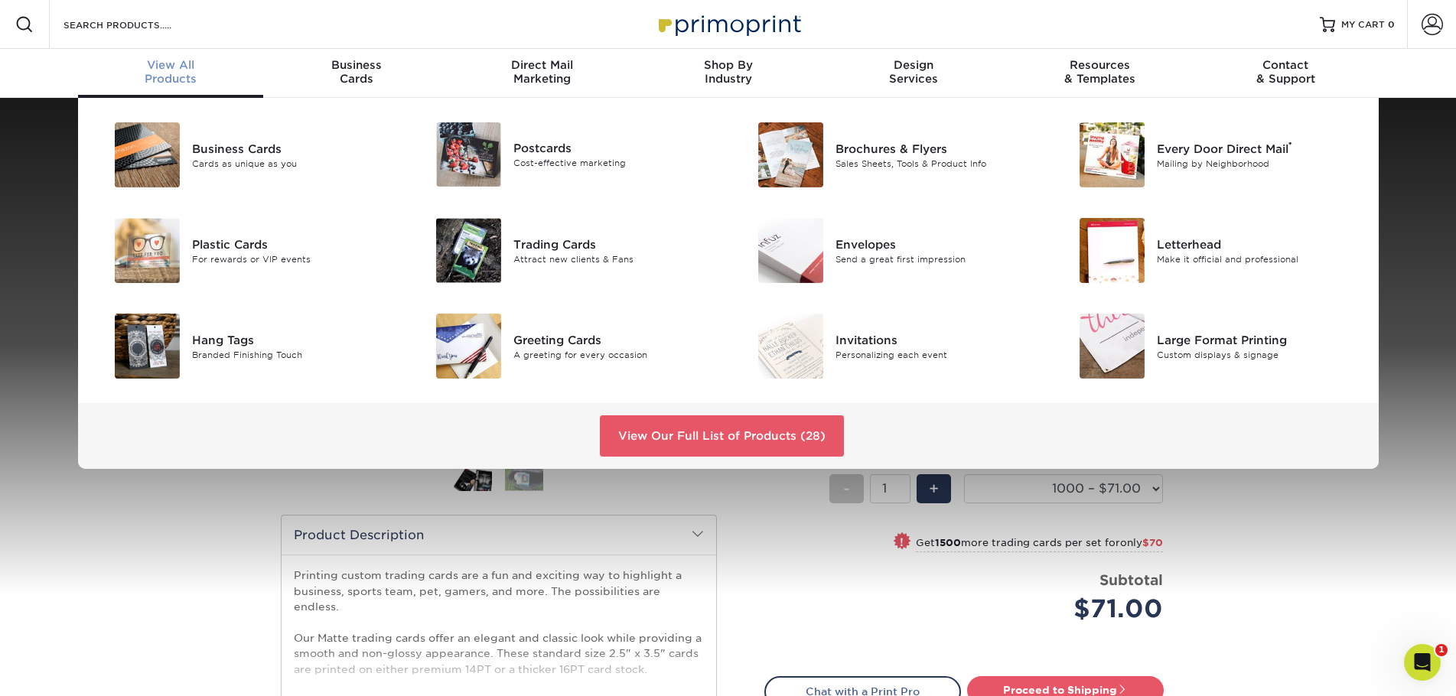
click at [61, 188] on div "Business Cards Cards as unique as you Postcards Cost-effective marketing ®" at bounding box center [728, 283] width 1456 height 371
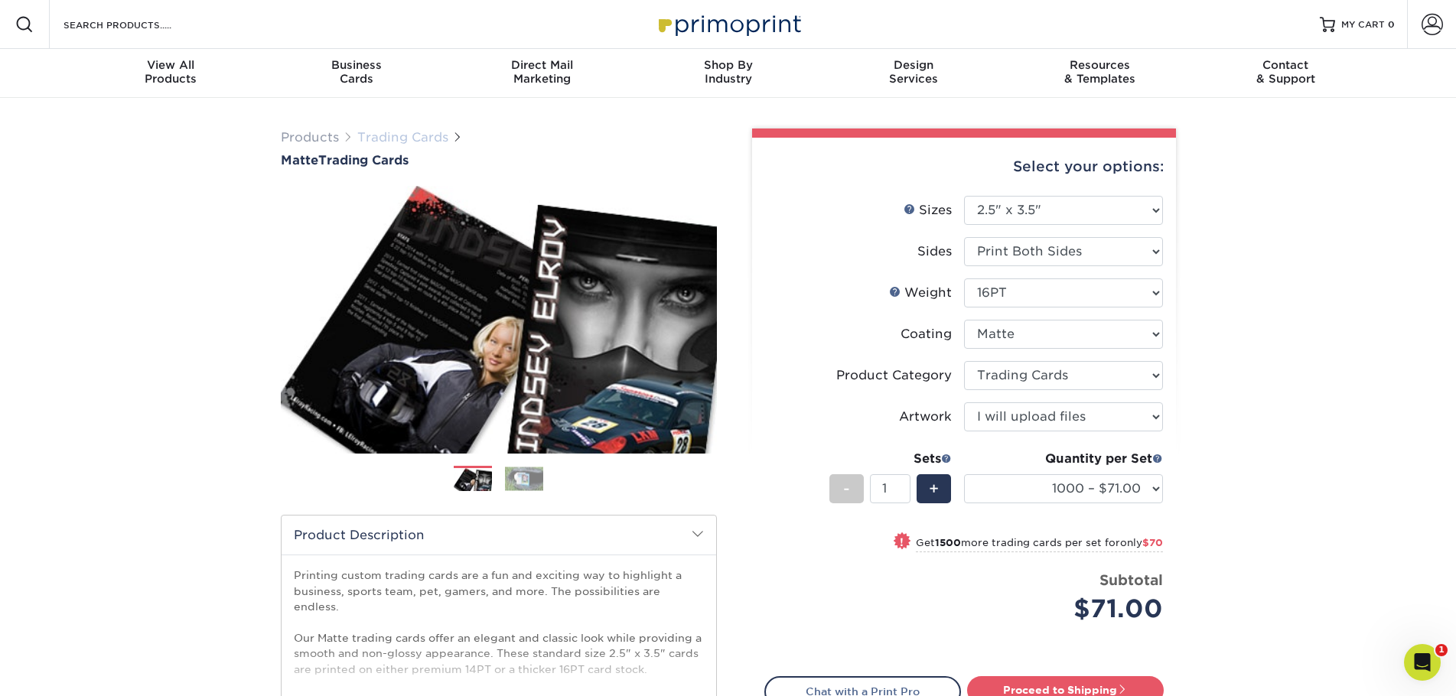
click at [390, 135] on link "Trading Cards" at bounding box center [402, 137] width 91 height 15
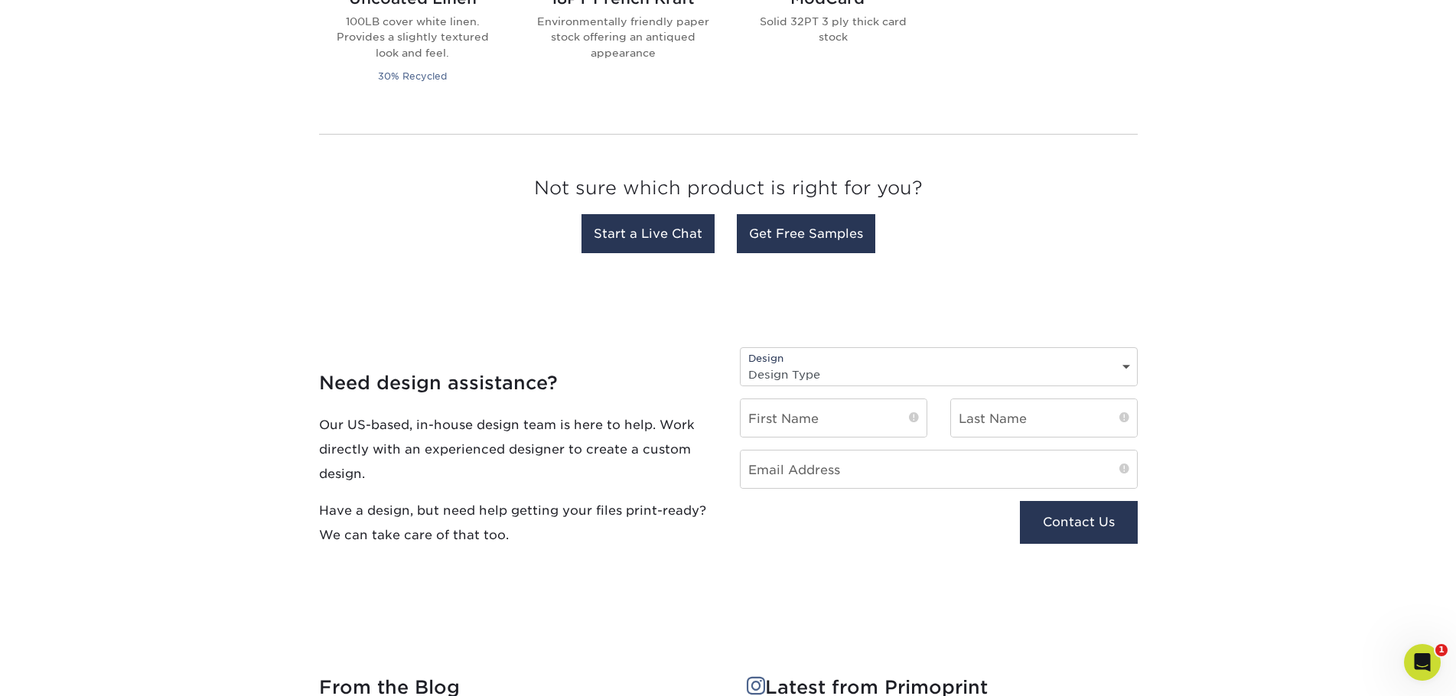
scroll to position [1454, 0]
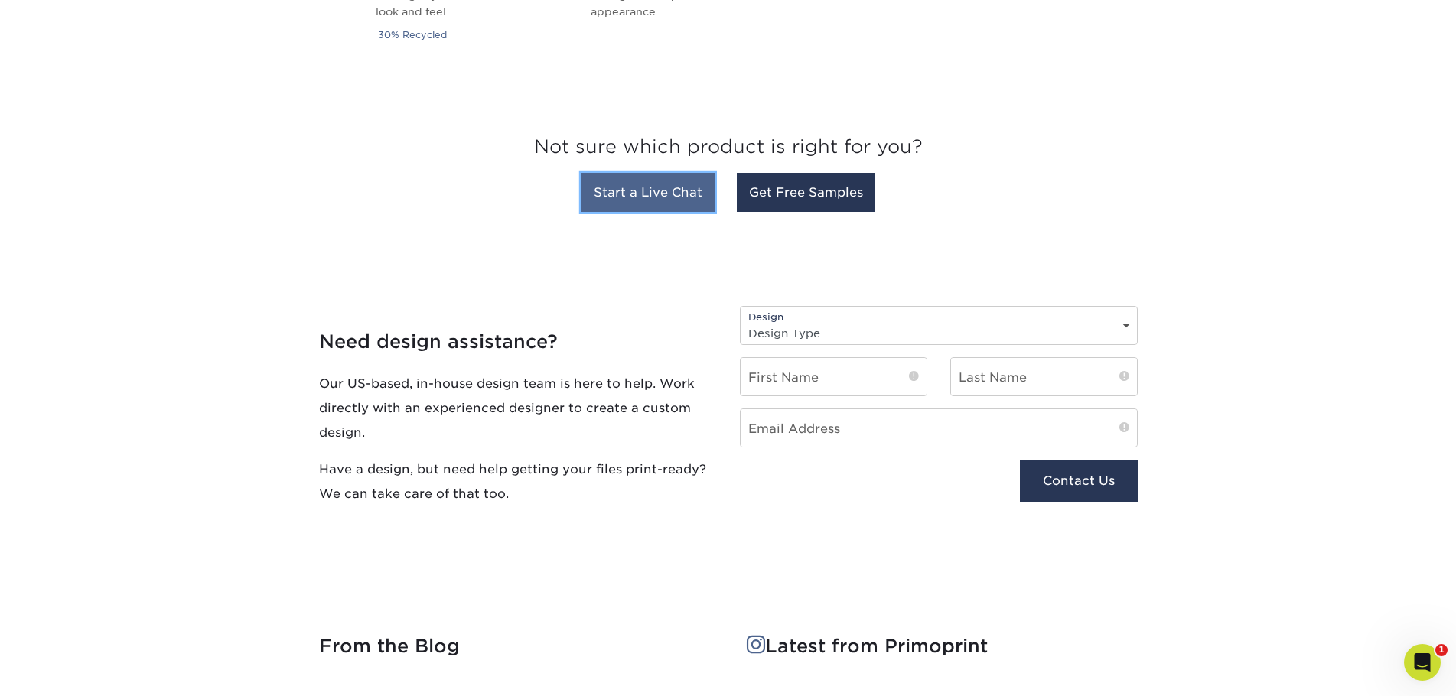
click at [633, 194] on link "Start a Live Chat" at bounding box center [648, 192] width 133 height 39
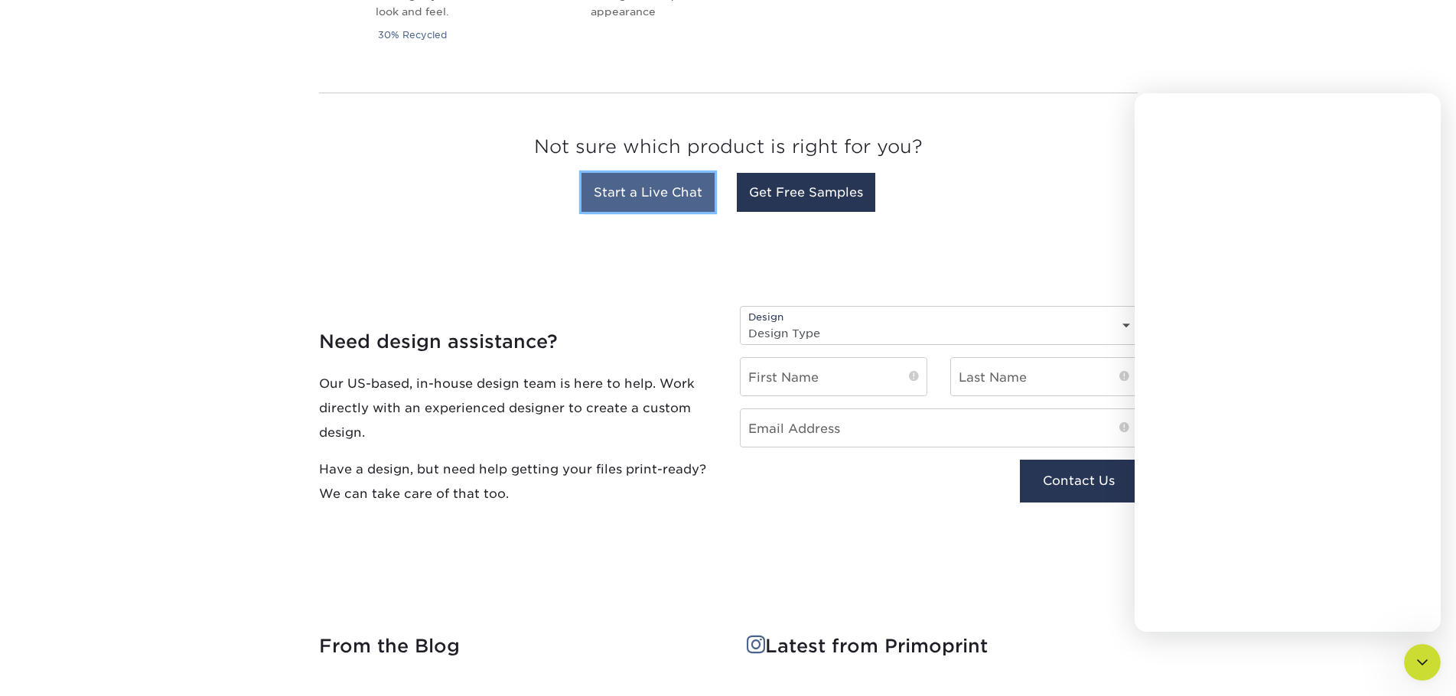
scroll to position [0, 0]
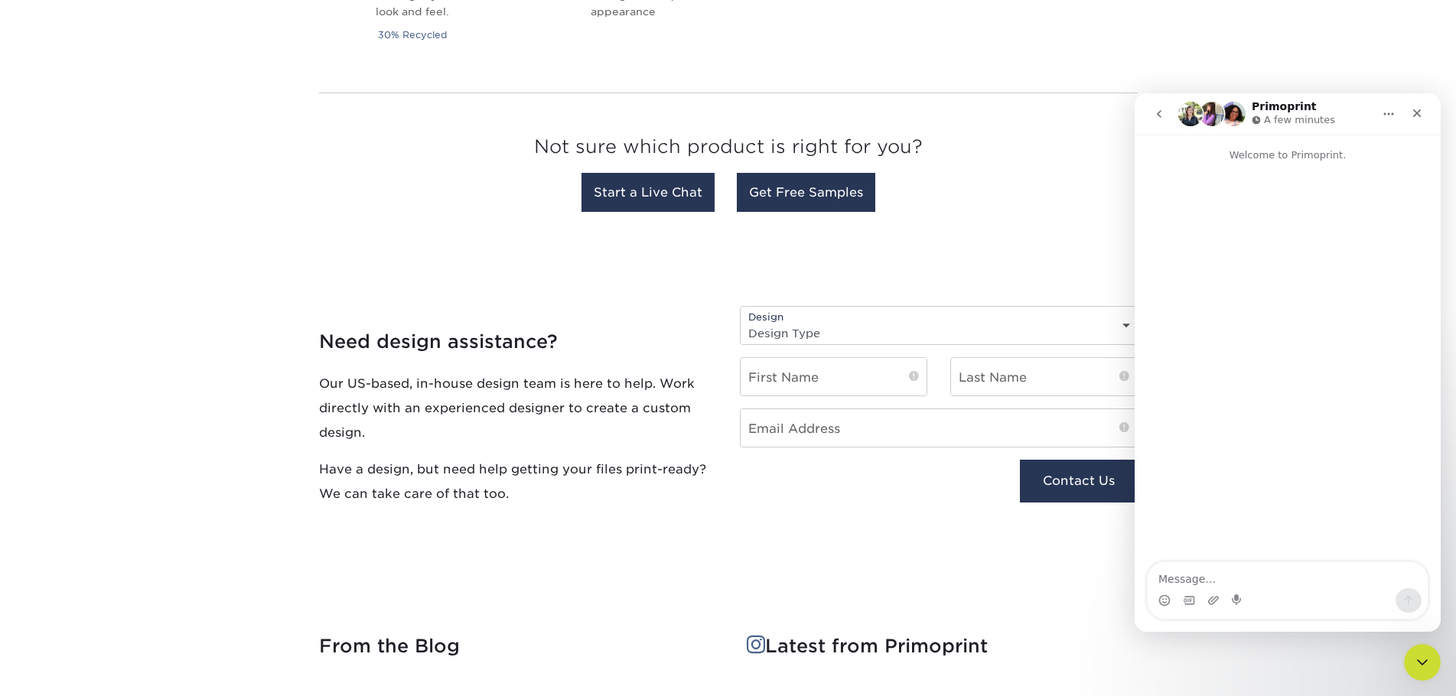
click at [1194, 583] on textarea "Message…" at bounding box center [1288, 575] width 280 height 26
type textarea "can you do numbering on trading cards?"
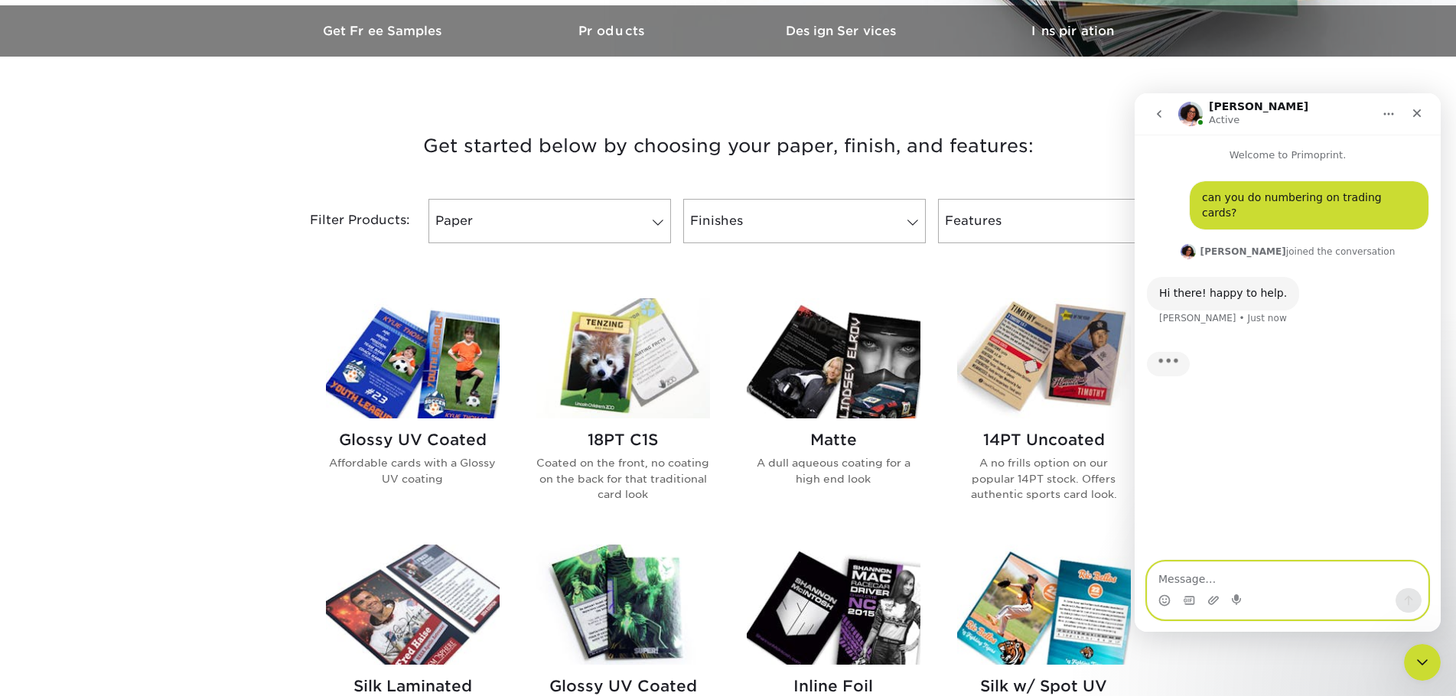
scroll to position [459, 0]
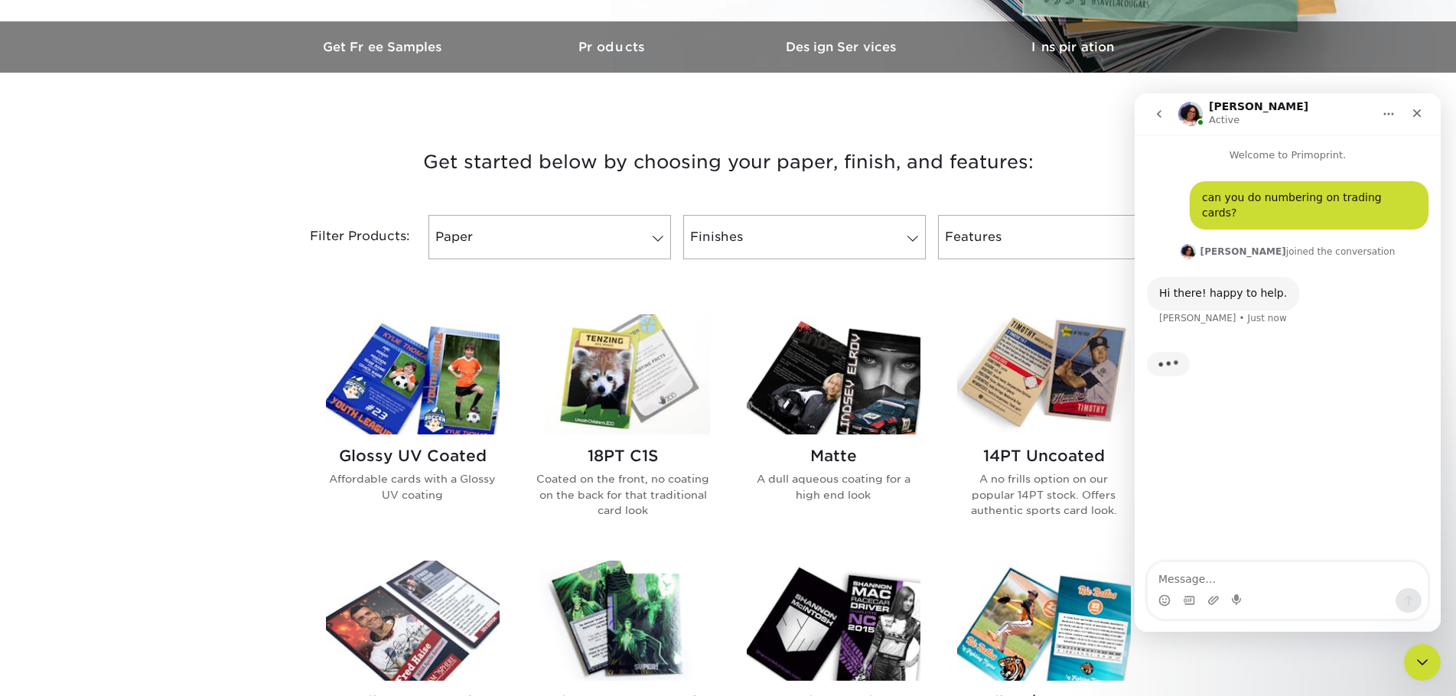
click at [1195, 588] on div "Intercom messenger" at bounding box center [1288, 600] width 280 height 24
click at [1198, 582] on textarea "Message…" at bounding box center [1288, 575] width 280 height 26
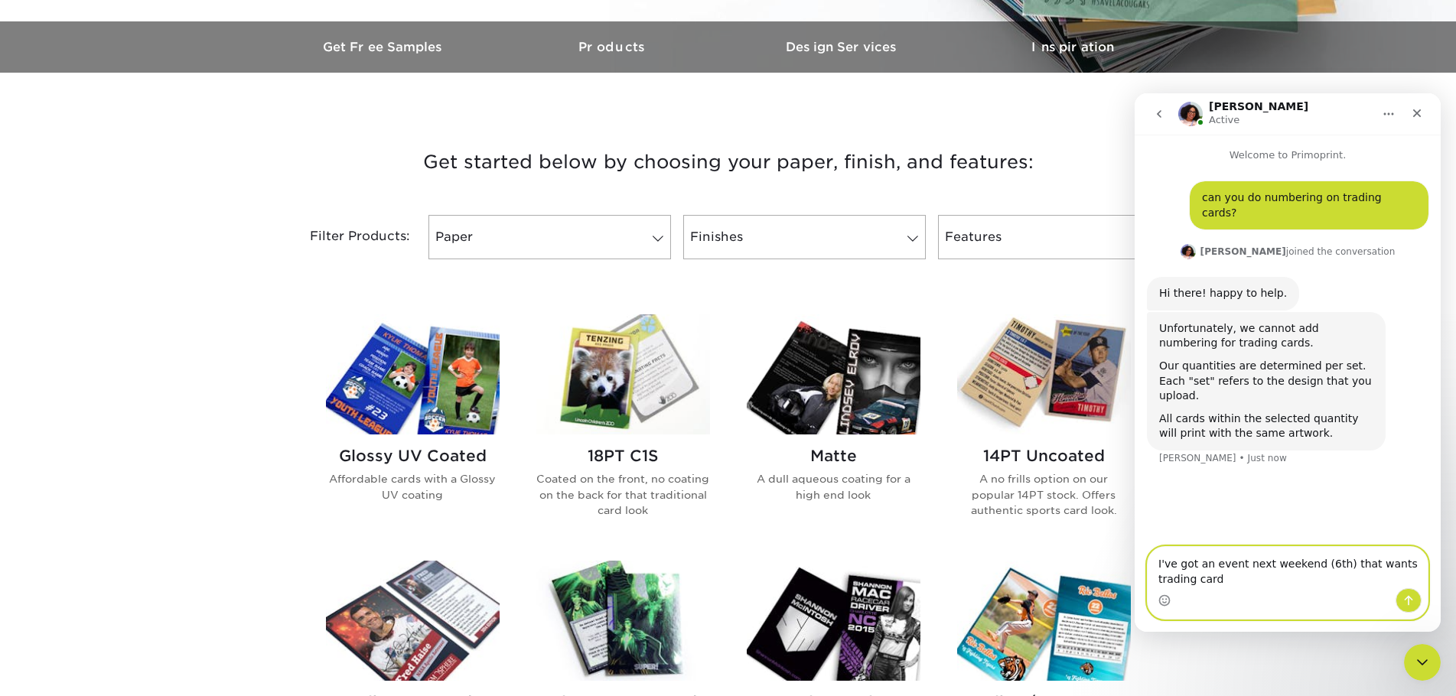
type textarea "I've got an event next weekend (6th) that wants trading cards"
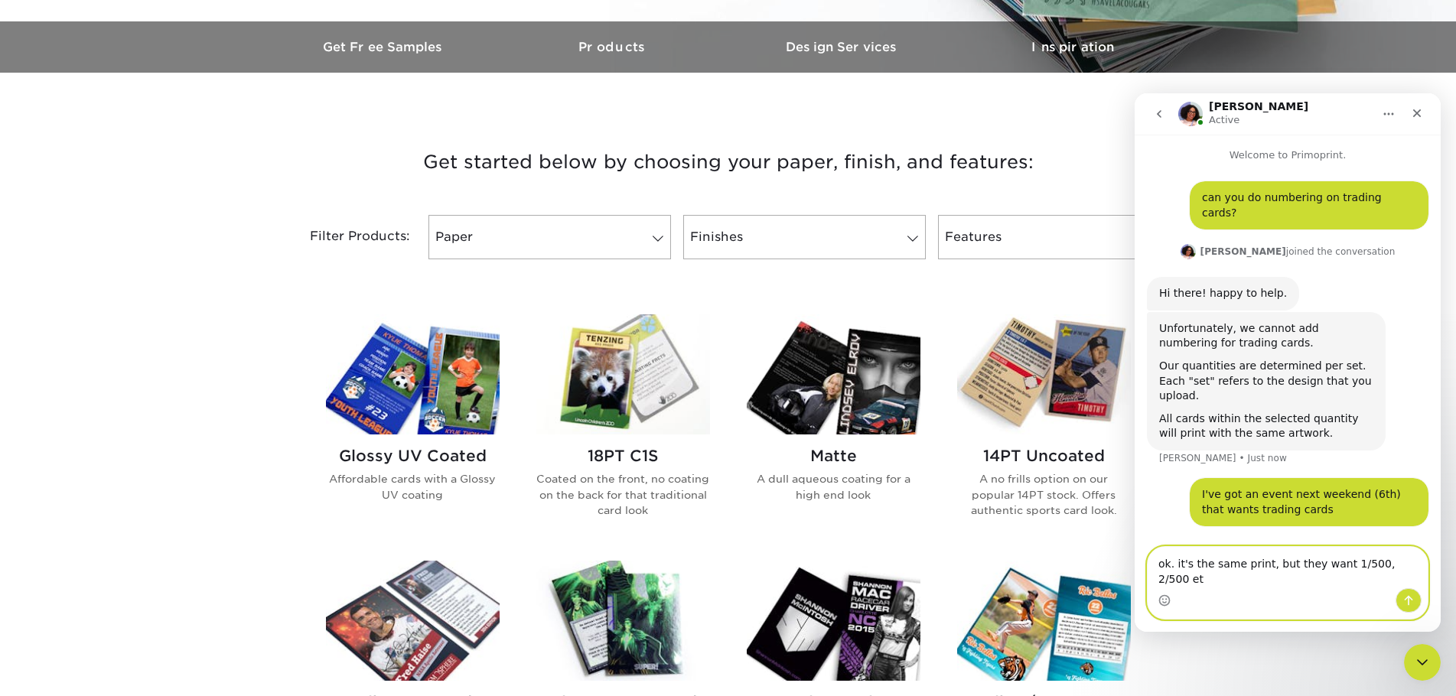
type textarea "ok. it's the same print, but they want 1/500, 2/500 etc"
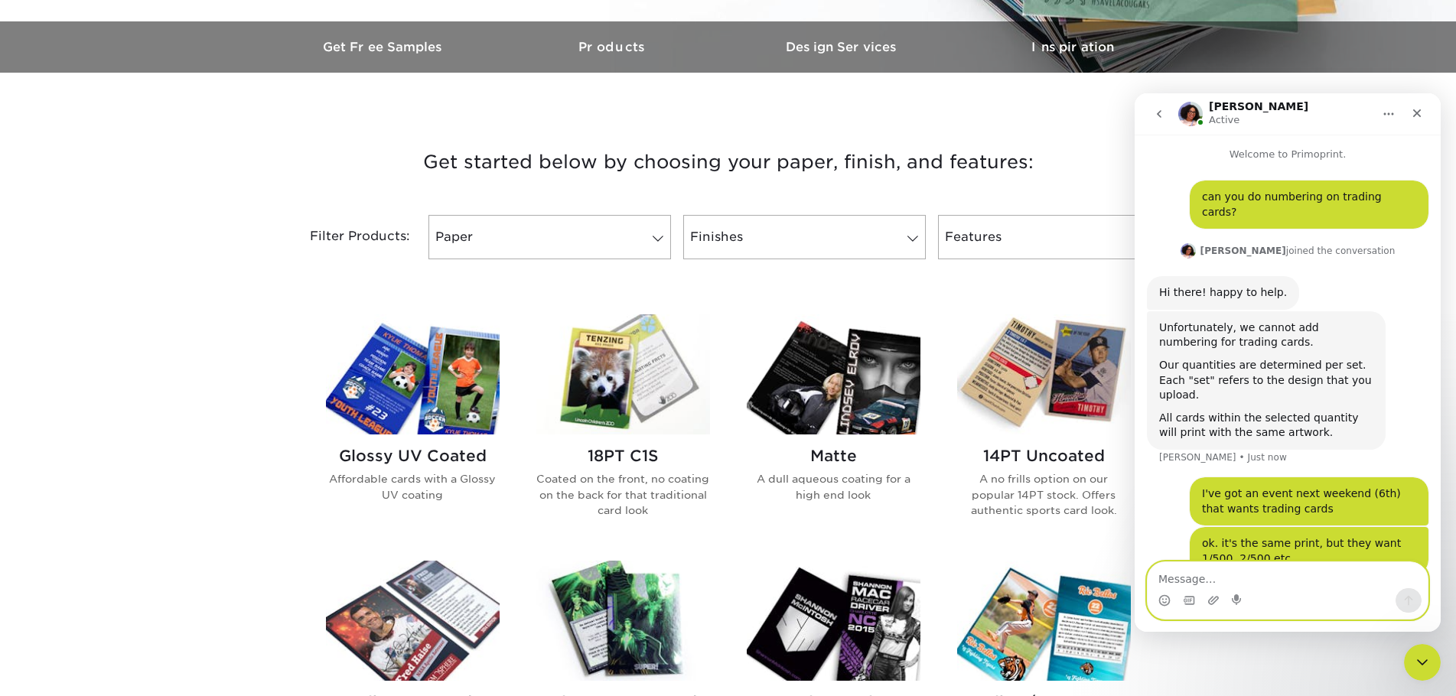
scroll to position [60, 0]
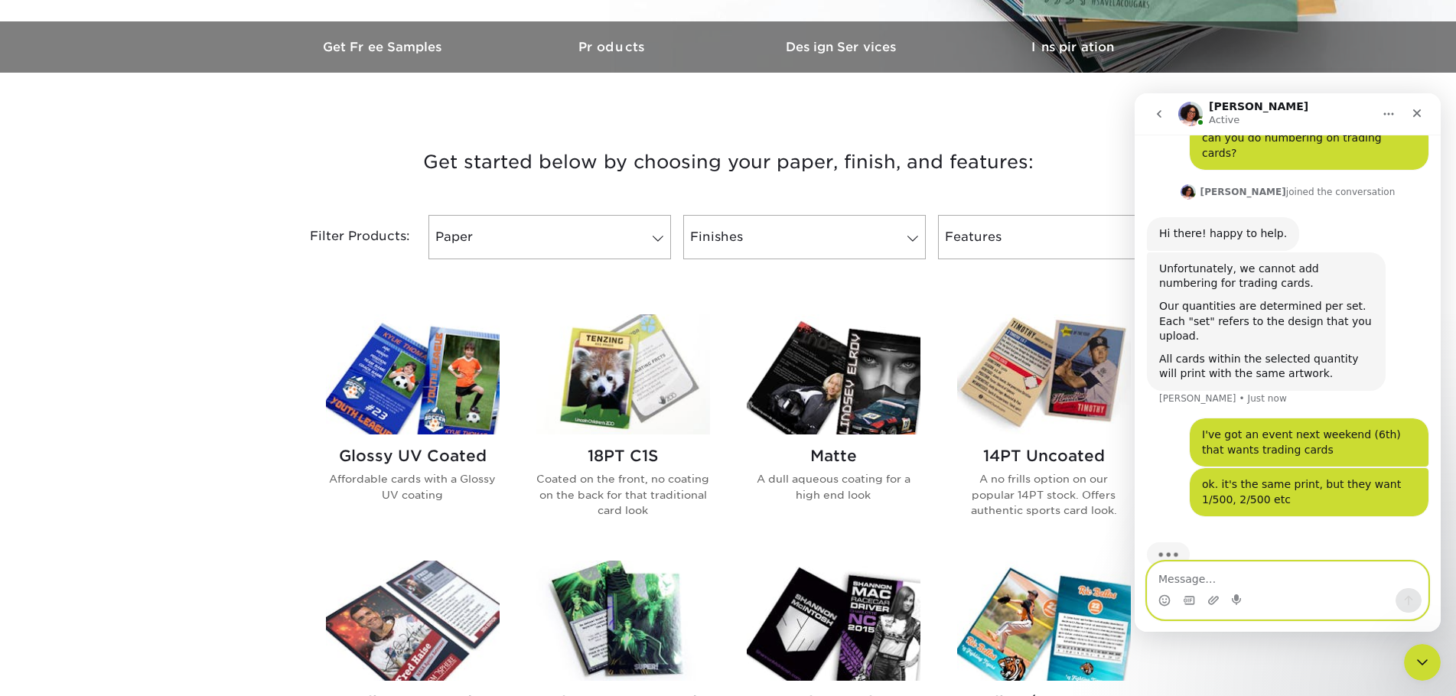
click at [1293, 575] on textarea "Message…" at bounding box center [1288, 575] width 280 height 26
type textarea "no problem if not"
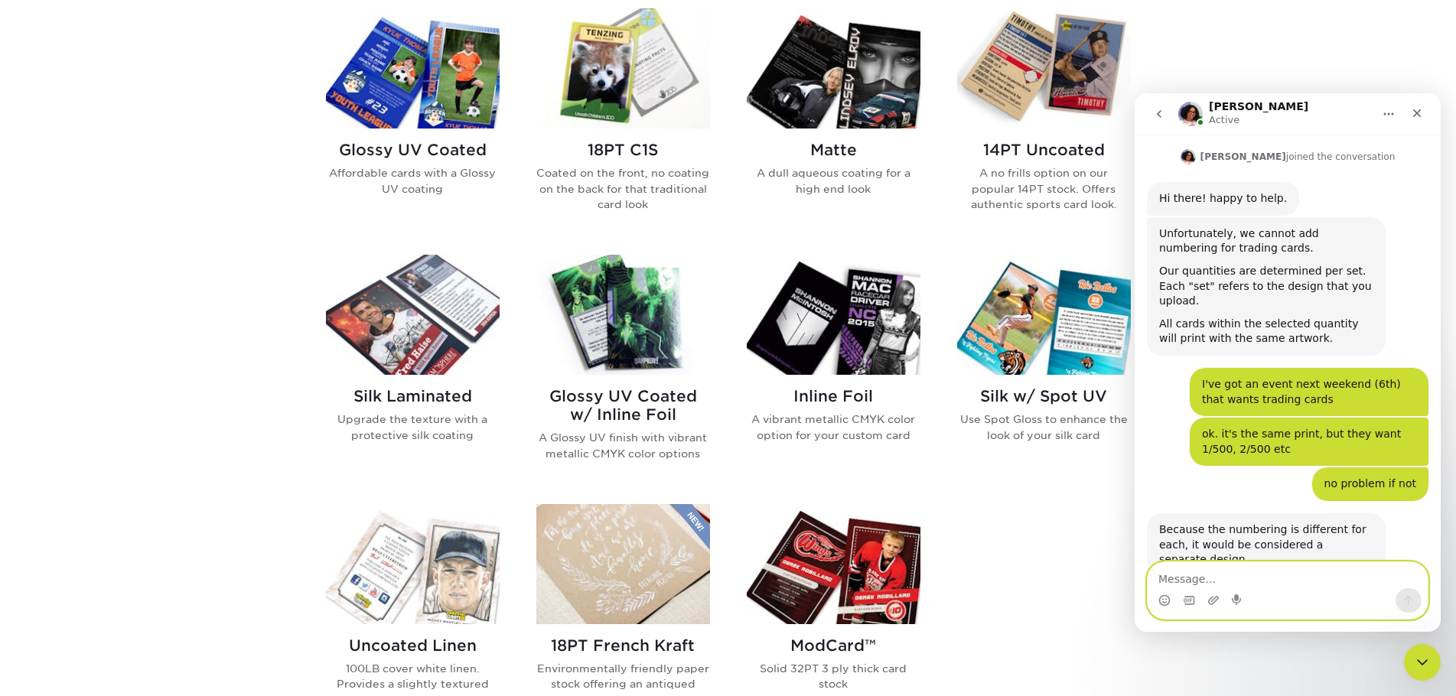
scroll to position [96, 0]
click at [1286, 584] on textarea "Message…" at bounding box center [1288, 575] width 280 height 26
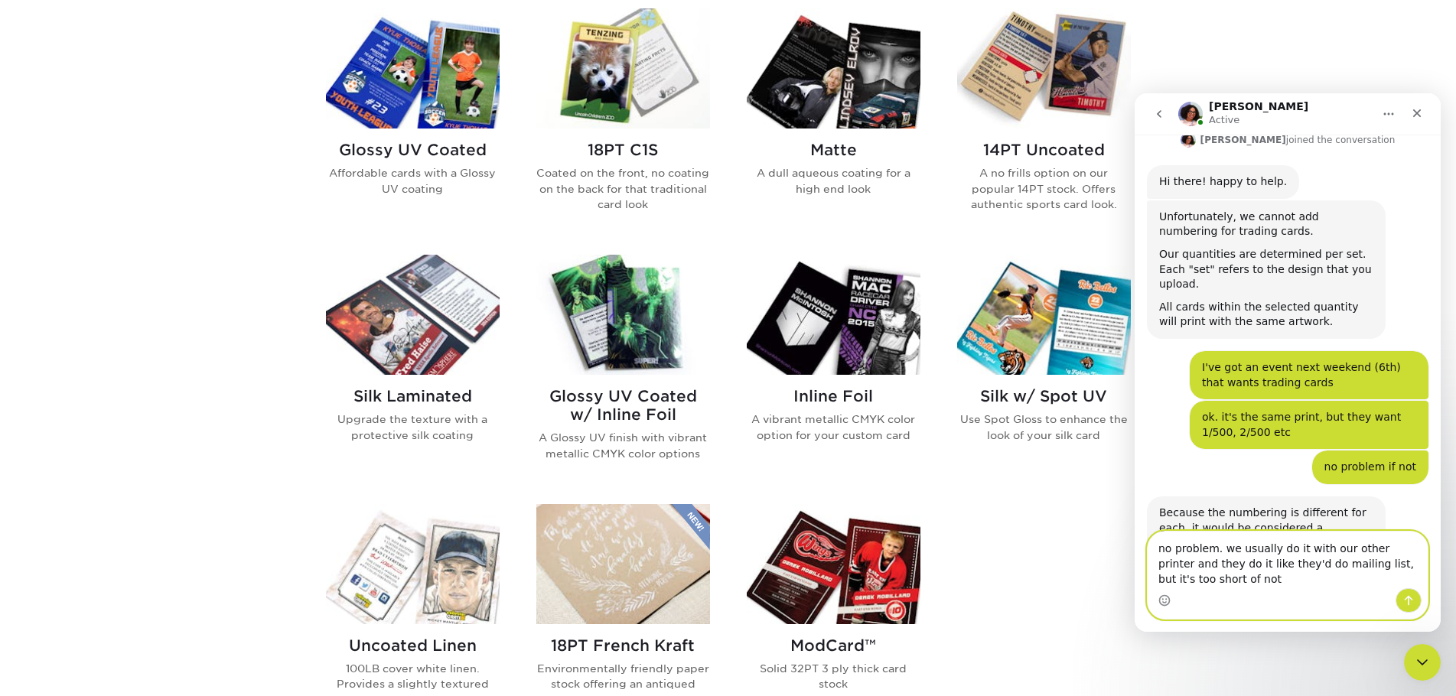
scroll to position [127, 0]
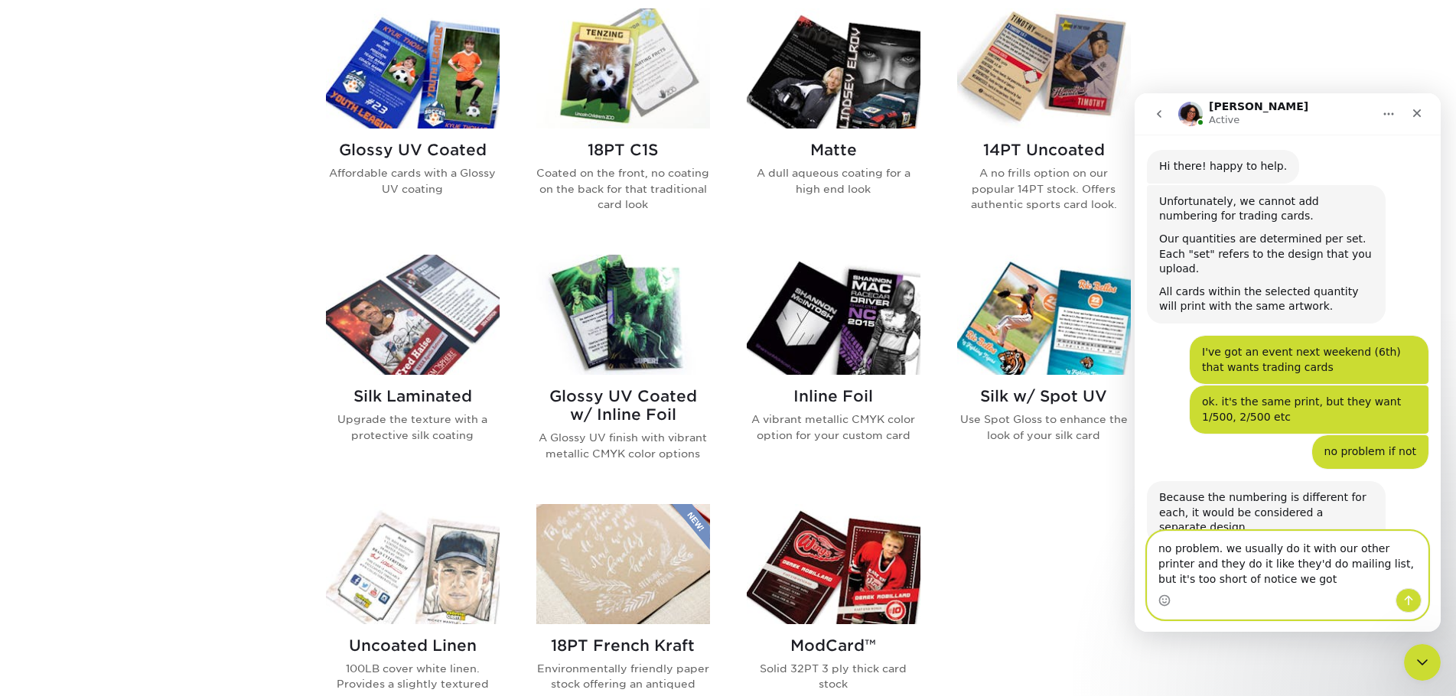
type textarea "no problem. we usually do it with our other printer and they do it like they'd …"
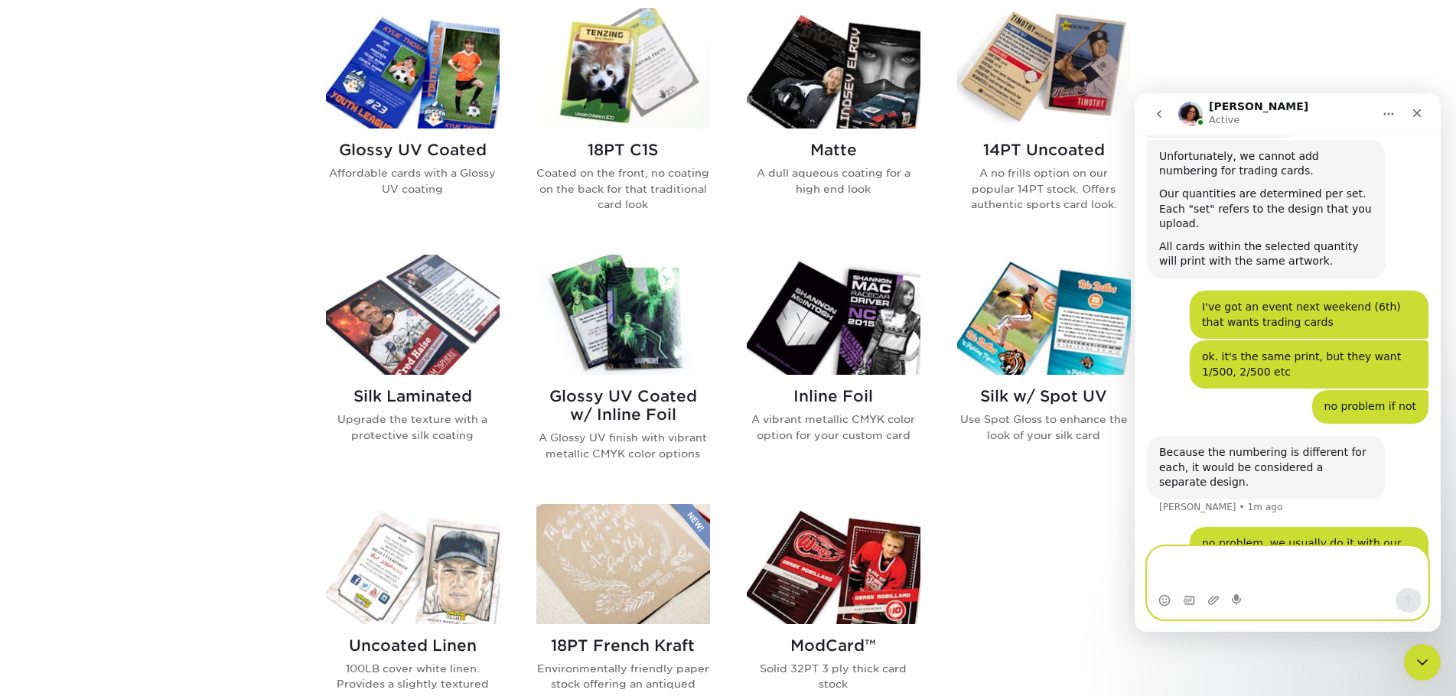
scroll to position [187, 0]
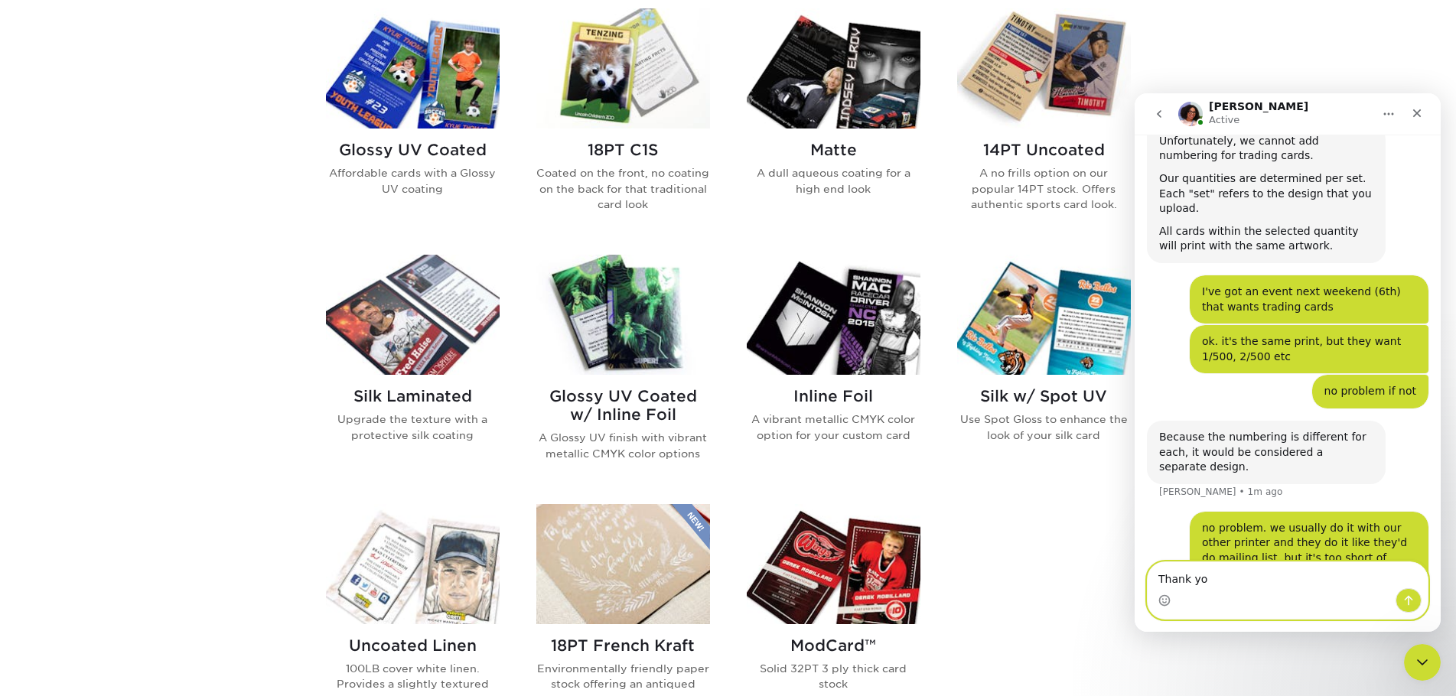
type textarea "Thank you"
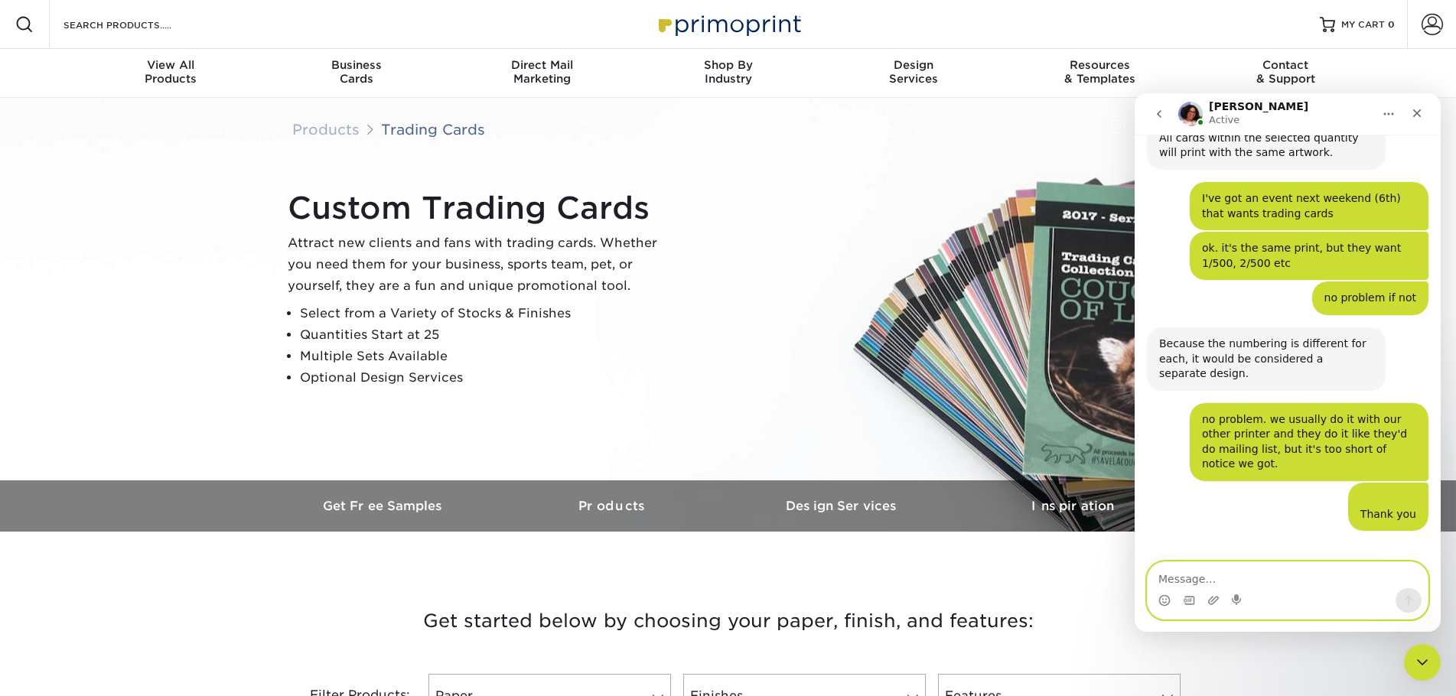
scroll to position [282, 0]
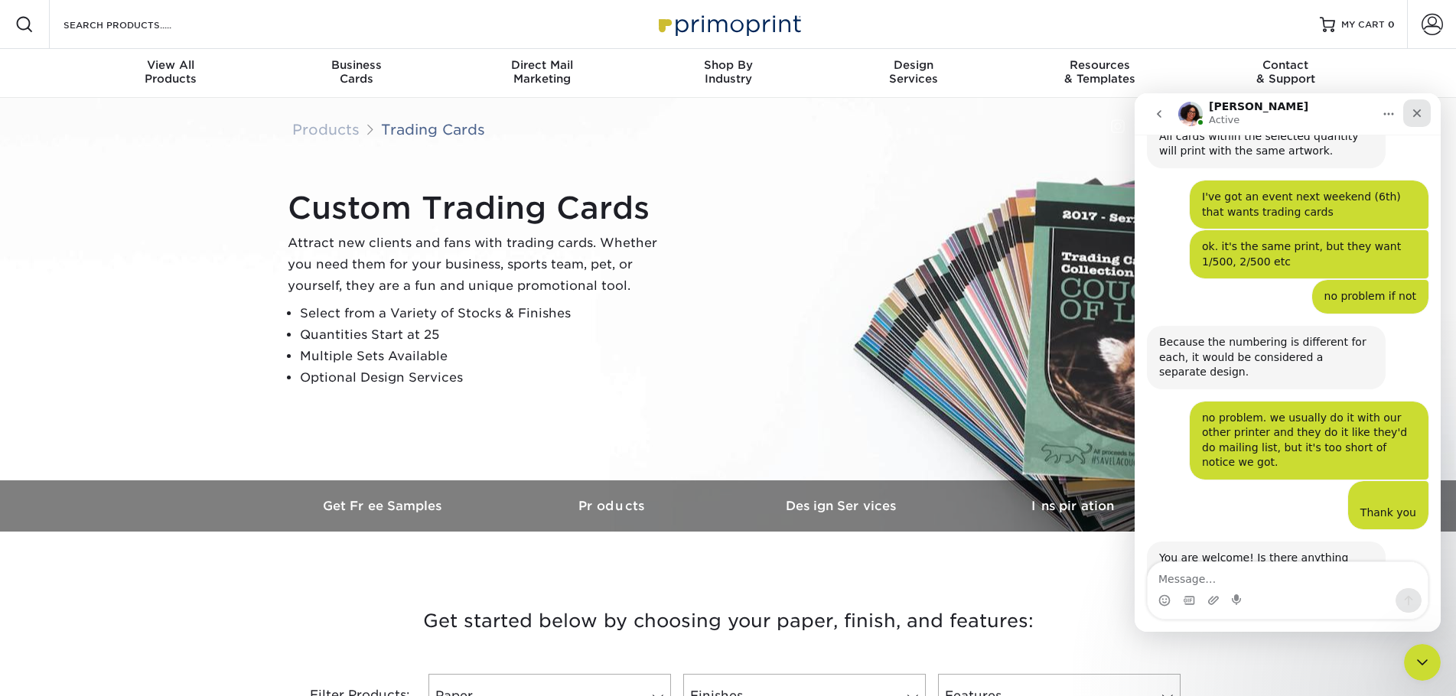
click at [1414, 105] on div "Close" at bounding box center [1418, 113] width 28 height 28
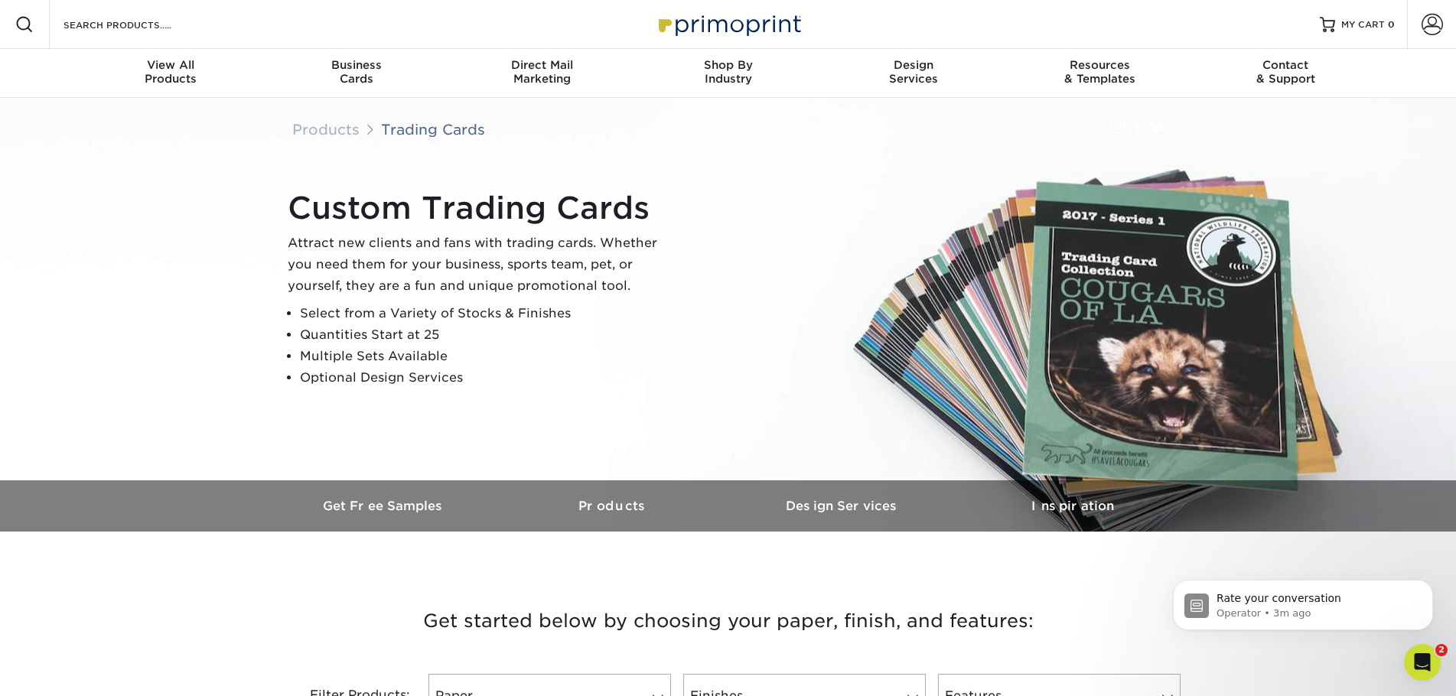
scroll to position [477, 0]
